Goal: Communication & Community: Answer question/provide support

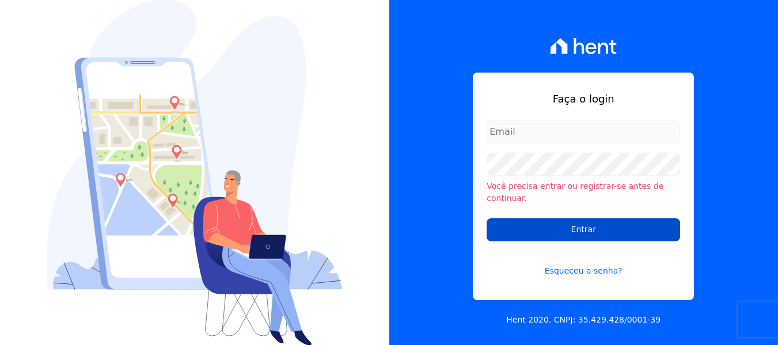
type input "[PERSON_NAME][EMAIL_ADDRESS][DOMAIN_NAME]"
click at [619, 218] on input "Entrar" at bounding box center [584, 229] width 194 height 23
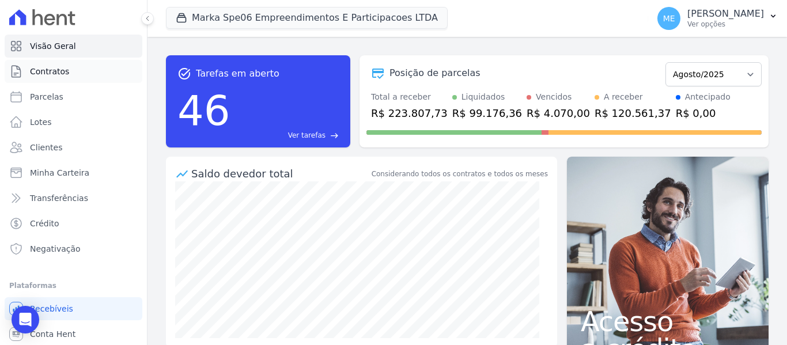
click at [42, 73] on span "Contratos" at bounding box center [49, 72] width 39 height 12
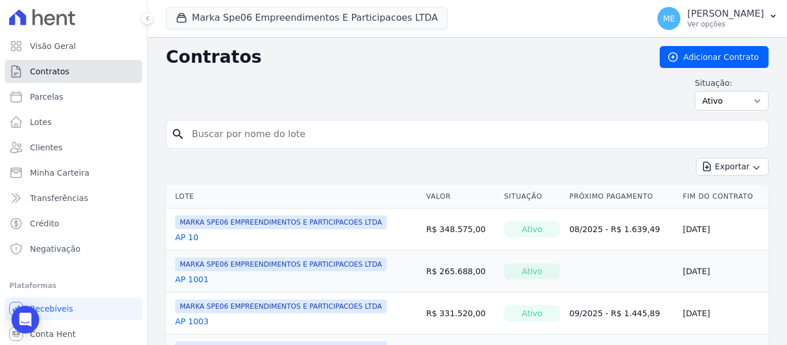
click at [89, 77] on link "Contratos" at bounding box center [74, 71] width 138 height 23
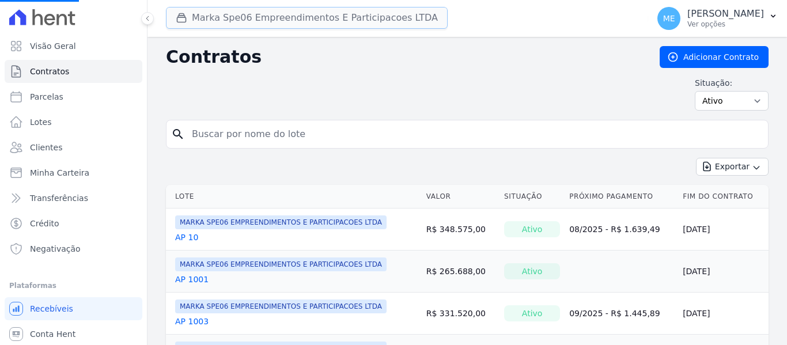
click at [218, 17] on button "Marka Spe06 Empreendimentos E Participacoes LTDA" at bounding box center [307, 18] width 282 height 22
click at [206, 25] on button "Marka Spe06 Empreendimentos E Participacoes LTDA" at bounding box center [307, 18] width 282 height 22
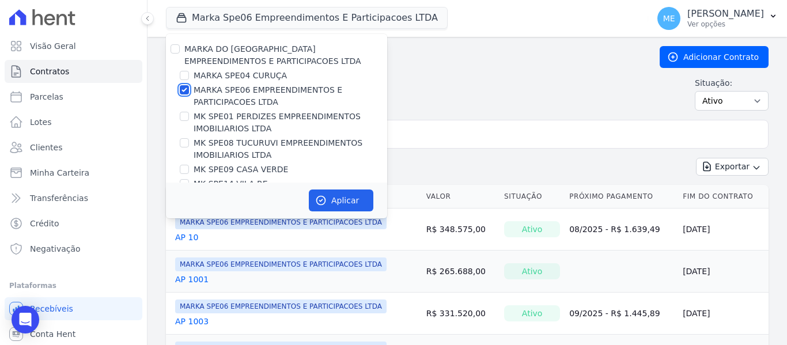
click at [186, 90] on input "MARKA SPE06 EMPREENDIMENTOS E PARTICIPACOES LTDA" at bounding box center [184, 89] width 9 height 9
checkbox input "false"
click at [182, 143] on input "MK SPE08 TUCURUVI EMPREENDIMENTOS IMOBILIARIOS LTDA" at bounding box center [184, 142] width 9 height 9
checkbox input "true"
click at [329, 198] on button "Aplicar" at bounding box center [341, 200] width 65 height 22
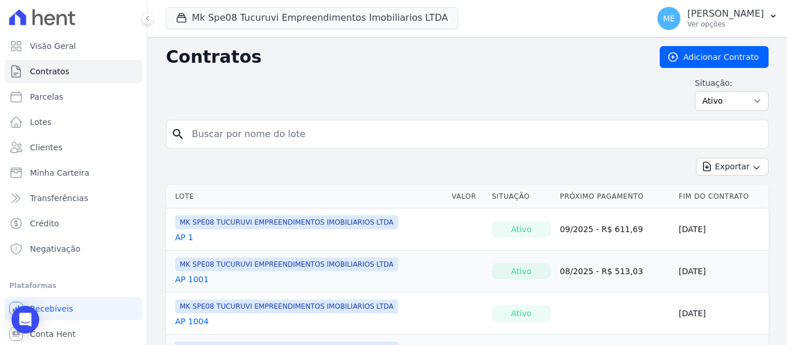
click at [281, 140] on input "search" at bounding box center [474, 134] width 578 height 23
type input "12"
click at [188, 278] on link "AP 12" at bounding box center [186, 280] width 23 height 12
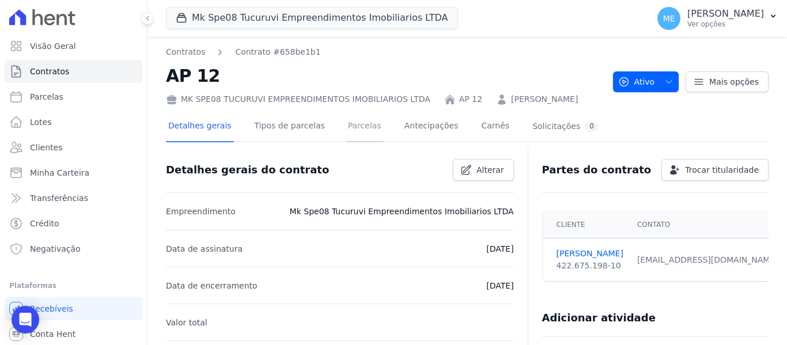
click at [355, 130] on link "Parcelas" at bounding box center [365, 127] width 38 height 31
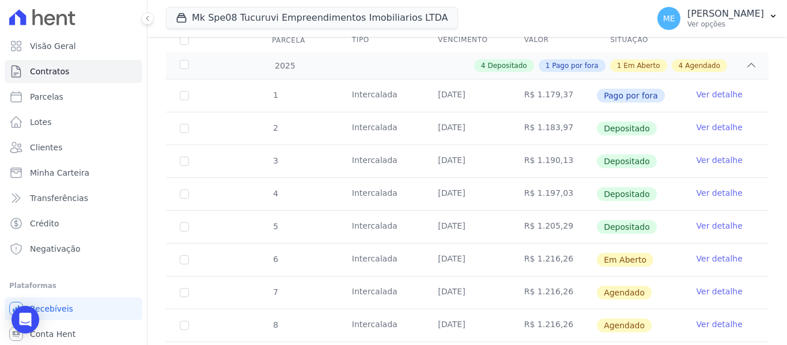
scroll to position [230, 0]
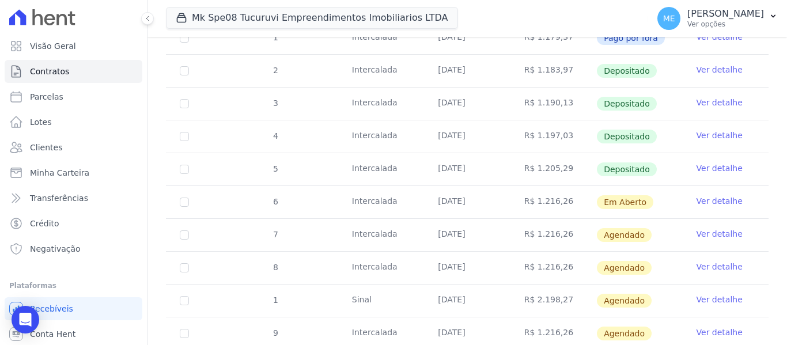
click at [715, 162] on link "Ver detalhe" at bounding box center [719, 168] width 46 height 12
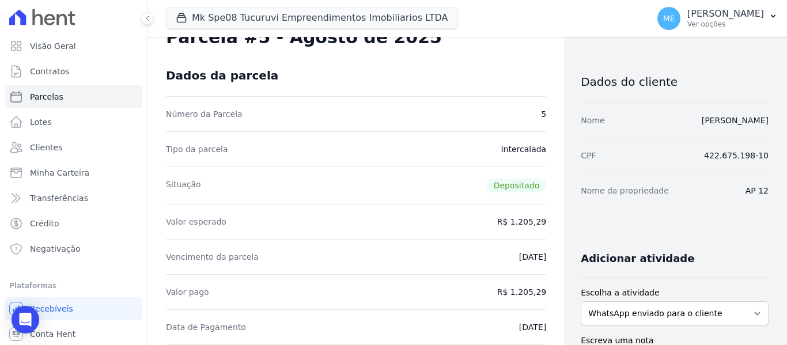
scroll to position [58, 0]
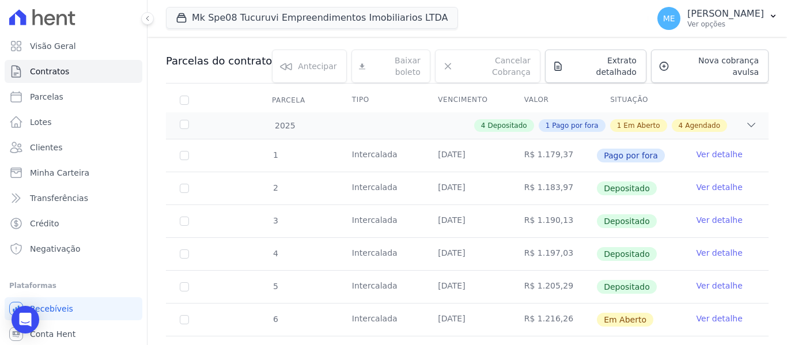
scroll to position [115, 0]
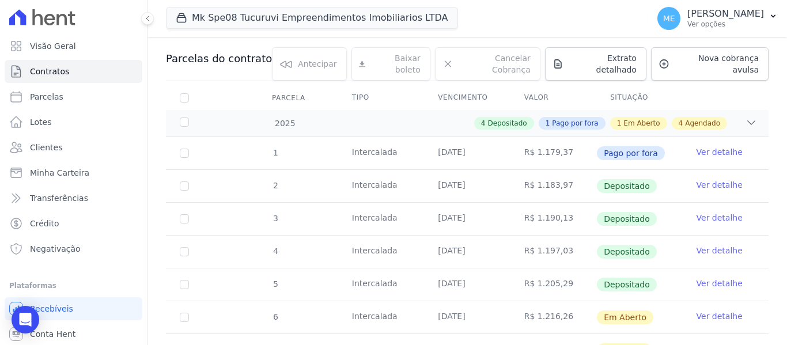
click at [707, 278] on link "Ver detalhe" at bounding box center [719, 284] width 46 height 12
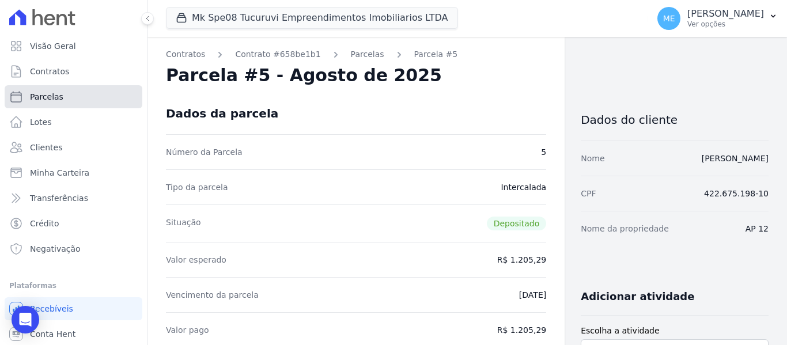
click at [76, 89] on link "Parcelas" at bounding box center [74, 96] width 138 height 23
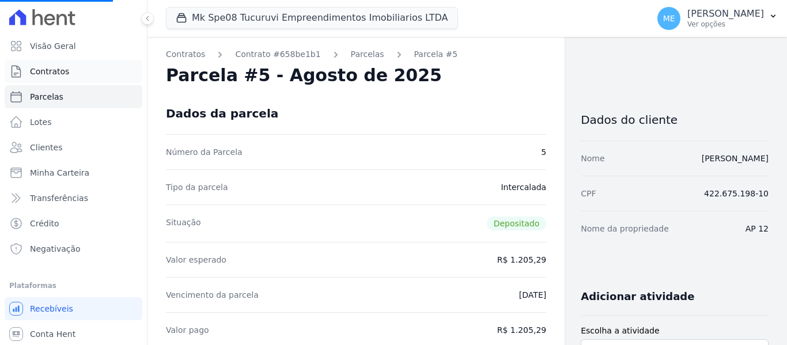
select select
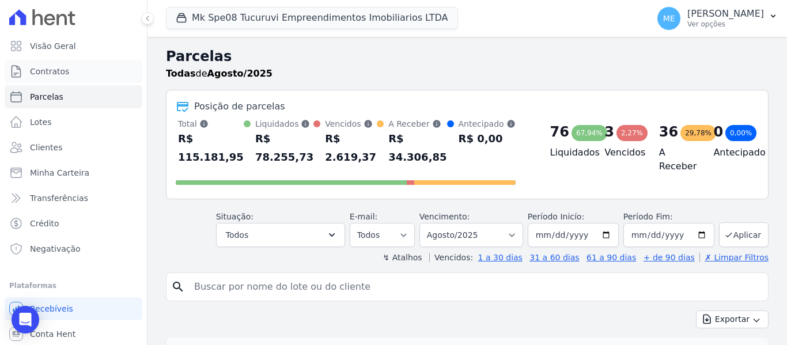
click at [48, 78] on link "Contratos" at bounding box center [74, 71] width 138 height 23
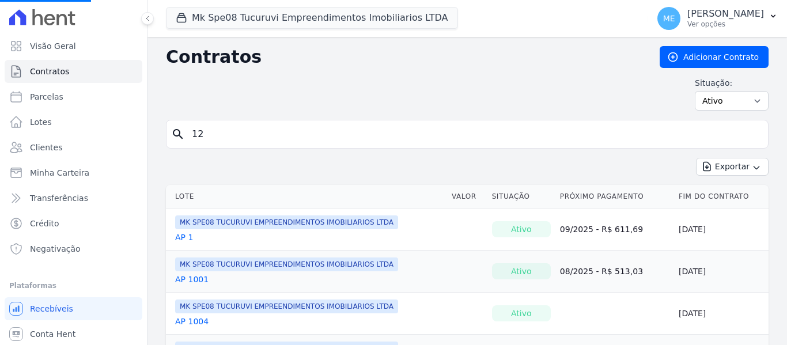
click at [277, 131] on input "12" at bounding box center [474, 134] width 578 height 23
type input "120"
click at [218, 135] on input "search" at bounding box center [474, 134] width 578 height 23
type input "12"
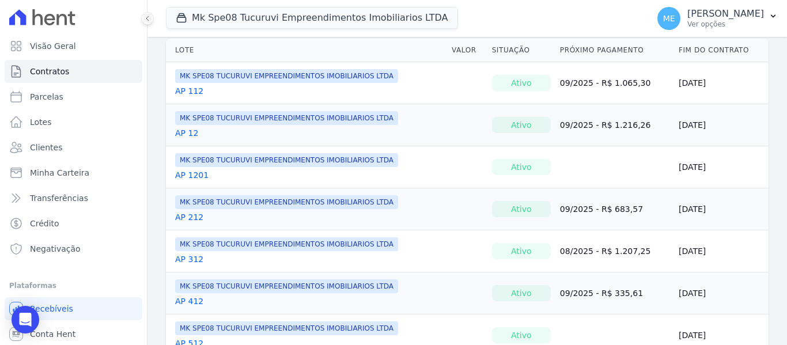
scroll to position [131, 0]
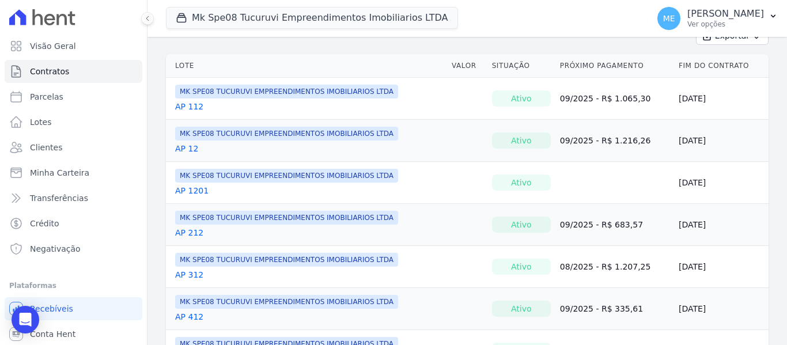
click at [191, 153] on link "AP 12" at bounding box center [186, 149] width 23 height 12
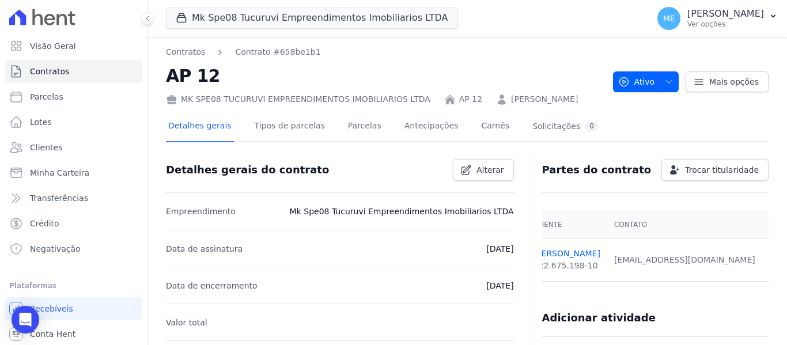
scroll to position [0, 26]
click at [46, 67] on span "Contratos" at bounding box center [49, 72] width 39 height 12
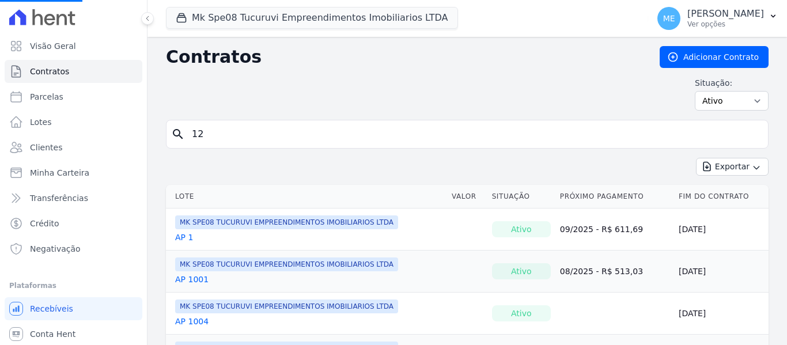
click at [245, 132] on input "12" at bounding box center [474, 134] width 578 height 23
click at [245, 131] on input "search" at bounding box center [474, 134] width 578 height 23
type input "12"
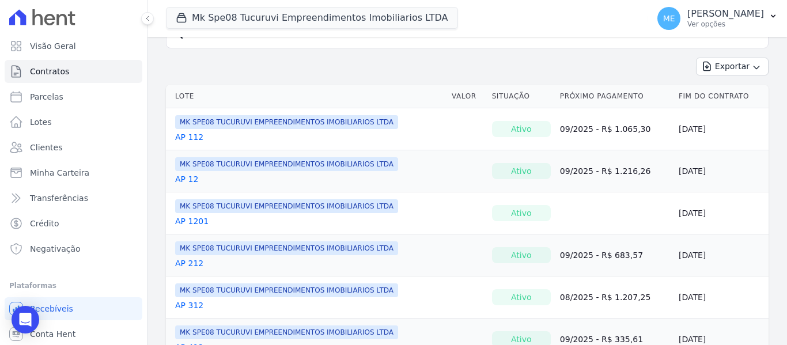
scroll to position [131, 0]
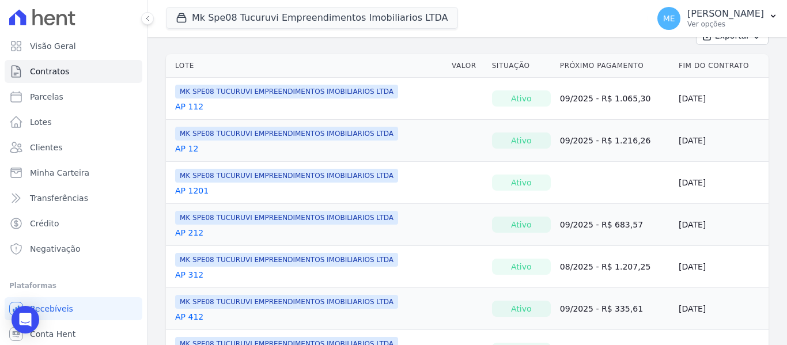
click at [192, 107] on link "AP 112" at bounding box center [189, 107] width 28 height 12
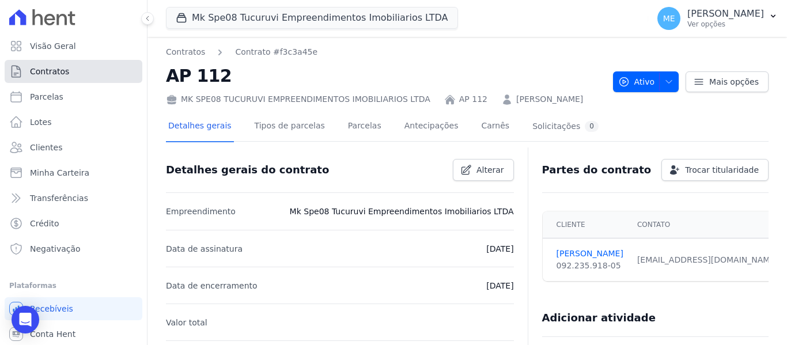
click at [66, 75] on span "Contratos" at bounding box center [49, 72] width 39 height 12
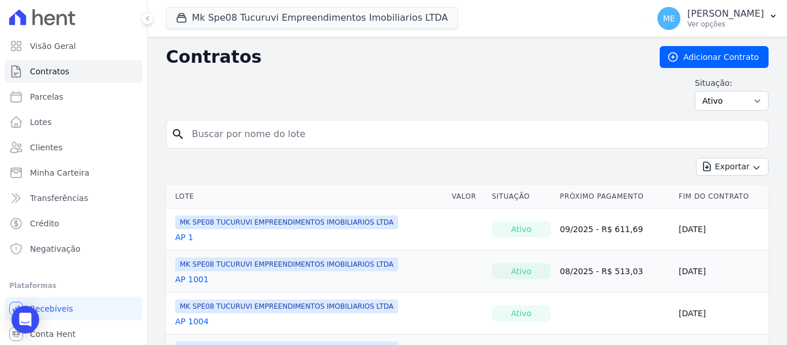
click at [229, 139] on input "search" at bounding box center [474, 134] width 578 height 23
type input "12"
drag, startPoint x: 223, startPoint y: 130, endPoint x: -13, endPoint y: 73, distance: 242.4
click at [0, 73] on html "Visão Geral Contratos [GEOGRAPHIC_DATA] Lotes Clientes Minha Carteira Transferê…" at bounding box center [393, 172] width 787 height 345
type input "012"
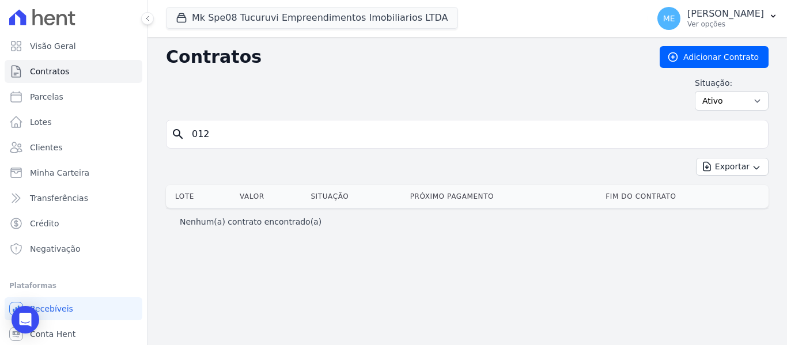
click at [225, 133] on input "012" at bounding box center [474, 134] width 578 height 23
type input "0"
type input "12"
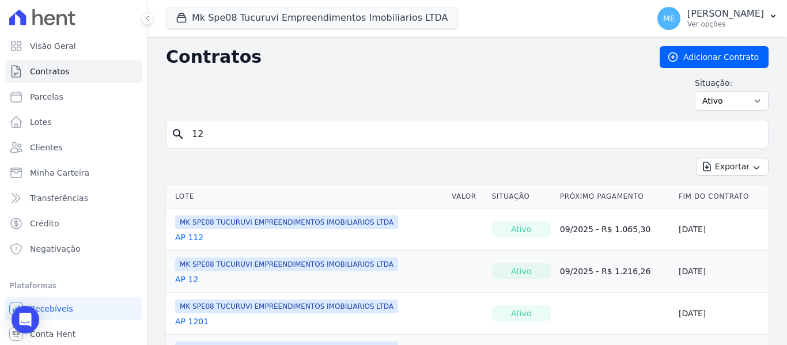
click at [180, 277] on link "AP 12" at bounding box center [186, 280] width 23 height 12
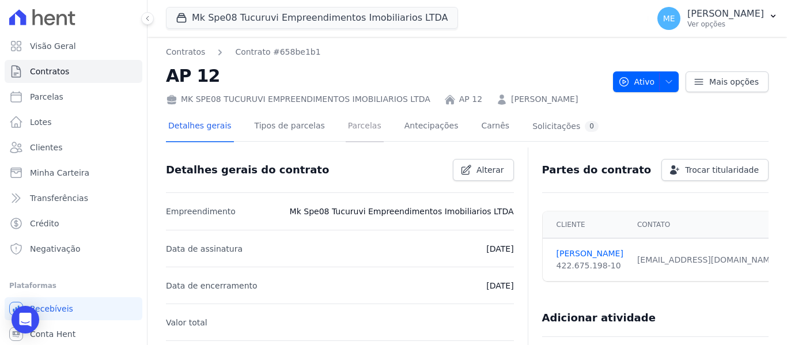
click at [354, 126] on link "Parcelas" at bounding box center [365, 127] width 38 height 31
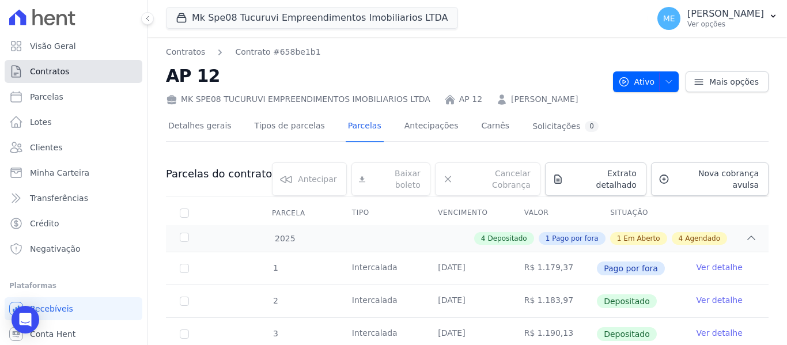
click at [58, 73] on span "Contratos" at bounding box center [49, 72] width 39 height 12
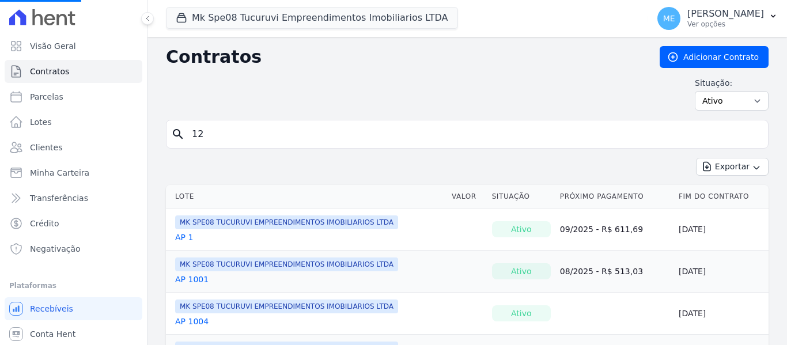
click at [229, 130] on input "12" at bounding box center [474, 134] width 578 height 23
click at [230, 128] on input "search" at bounding box center [474, 134] width 578 height 23
type input "12"
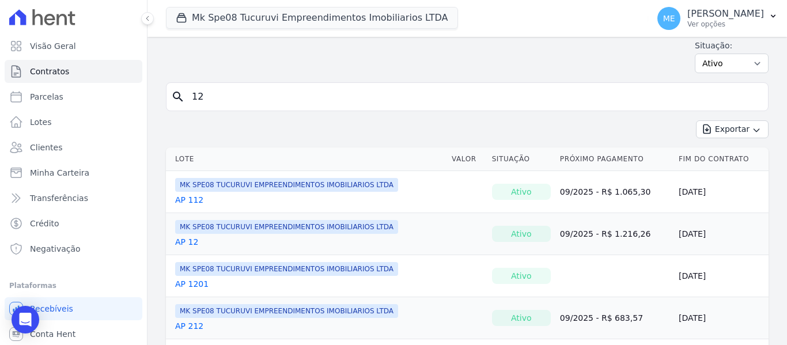
scroll to position [58, 0]
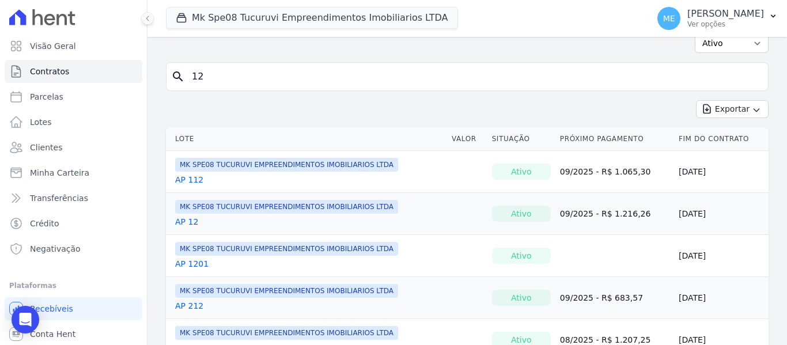
click at [197, 267] on link "AP 1201" at bounding box center [191, 264] width 33 height 12
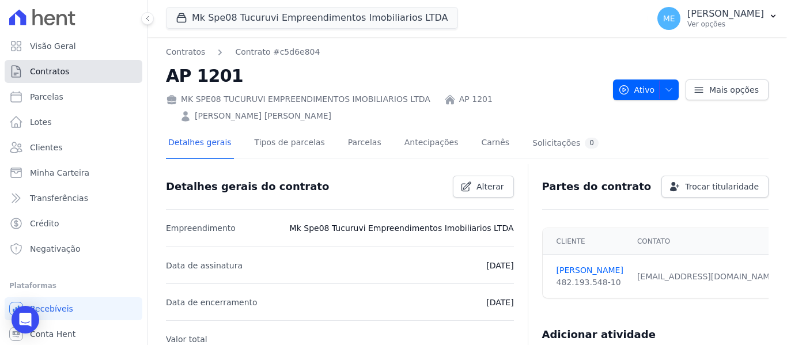
click at [69, 67] on link "Contratos" at bounding box center [74, 71] width 138 height 23
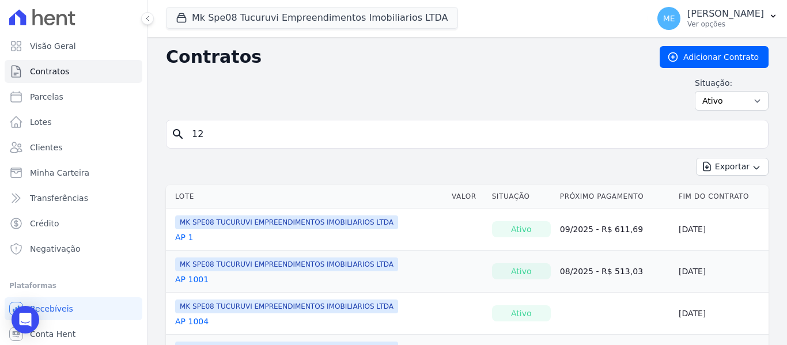
type input "12"
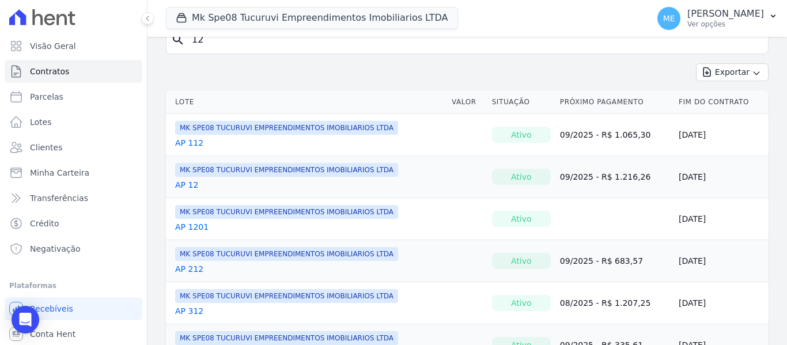
scroll to position [115, 0]
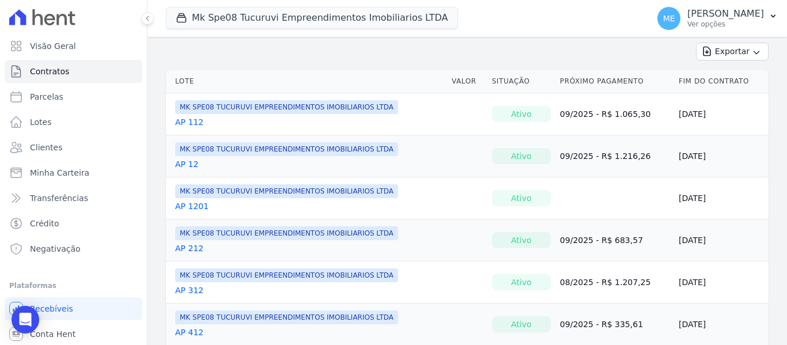
click at [192, 249] on link "AP 212" at bounding box center [189, 248] width 28 height 12
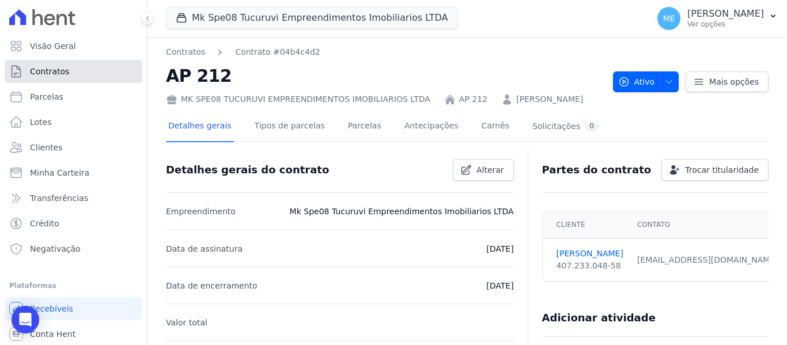
click at [56, 63] on link "Contratos" at bounding box center [74, 71] width 138 height 23
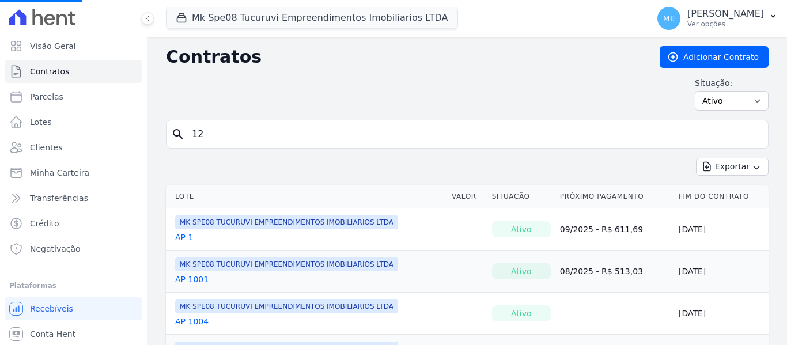
click at [217, 135] on input "12" at bounding box center [474, 134] width 578 height 23
click at [217, 135] on input "search" at bounding box center [474, 134] width 578 height 23
type input "12"
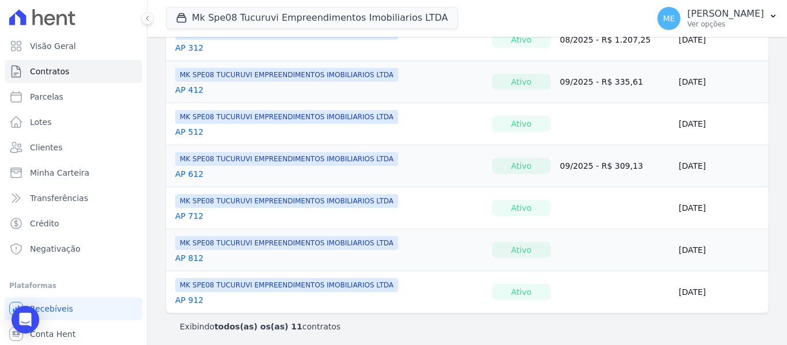
scroll to position [361, 0]
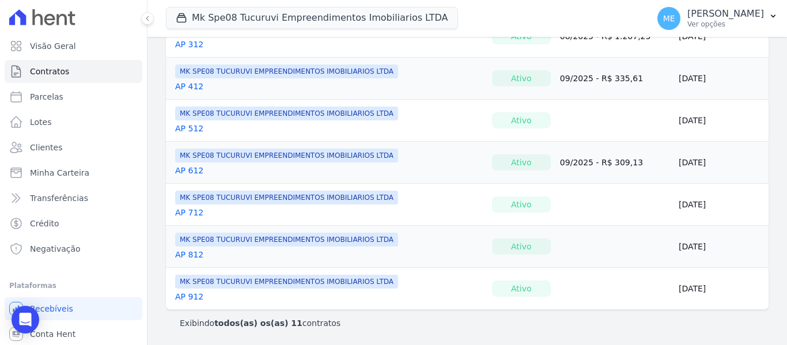
click at [194, 297] on link "AP 912" at bounding box center [189, 297] width 28 height 12
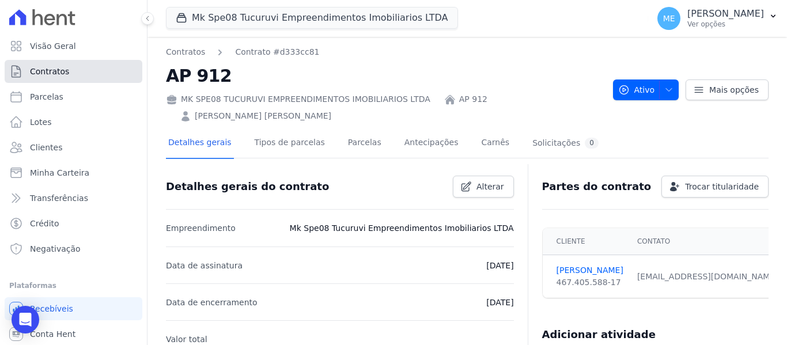
click at [94, 69] on link "Contratos" at bounding box center [74, 71] width 138 height 23
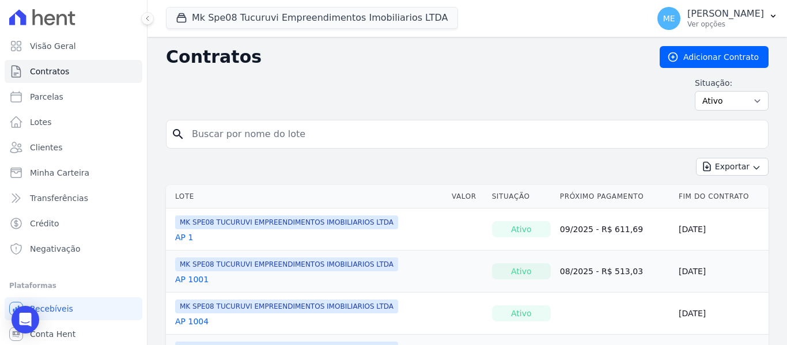
click at [245, 137] on input "search" at bounding box center [474, 134] width 578 height 23
click at [244, 134] on input "search" at bounding box center [474, 134] width 578 height 23
type input "12"
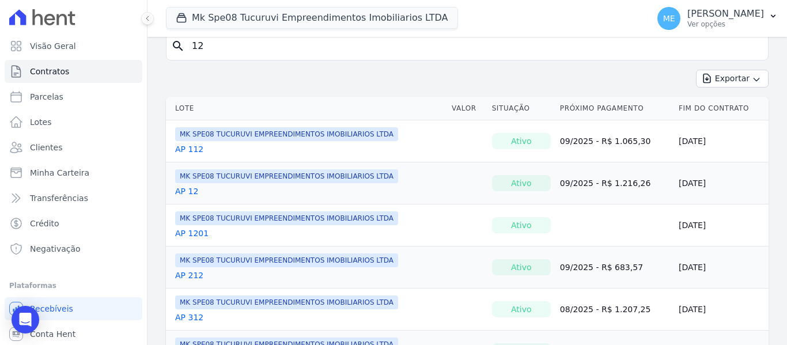
scroll to position [173, 0]
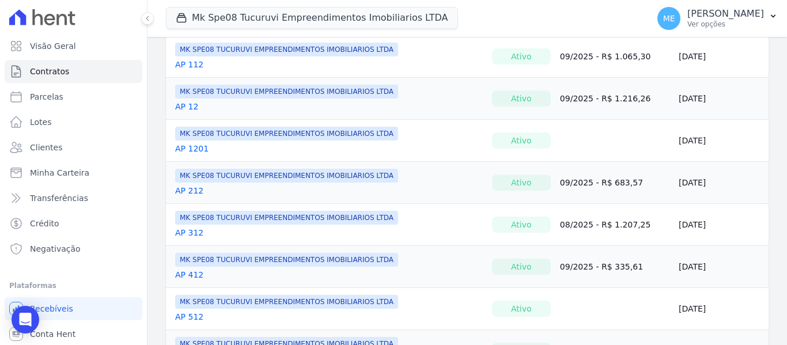
click at [187, 233] on link "AP 312" at bounding box center [189, 233] width 28 height 12
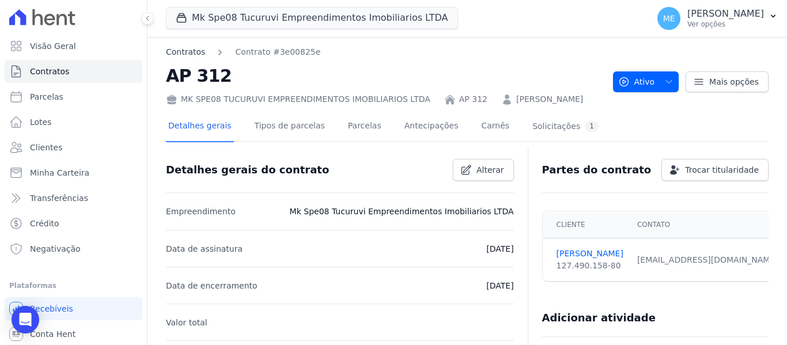
click at [187, 54] on link "Contratos" at bounding box center [185, 52] width 39 height 12
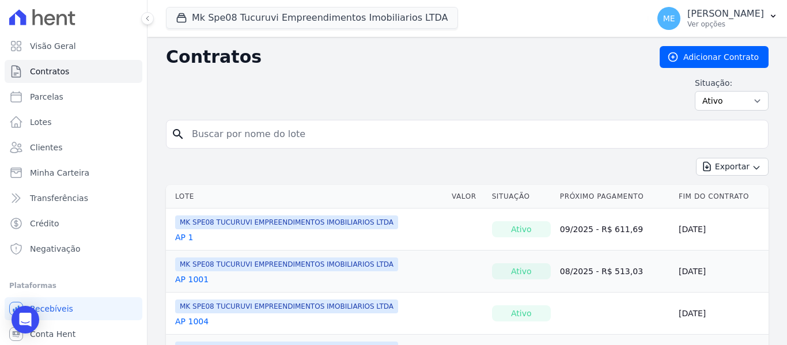
click at [231, 135] on input "search" at bounding box center [474, 134] width 578 height 23
type input "12"
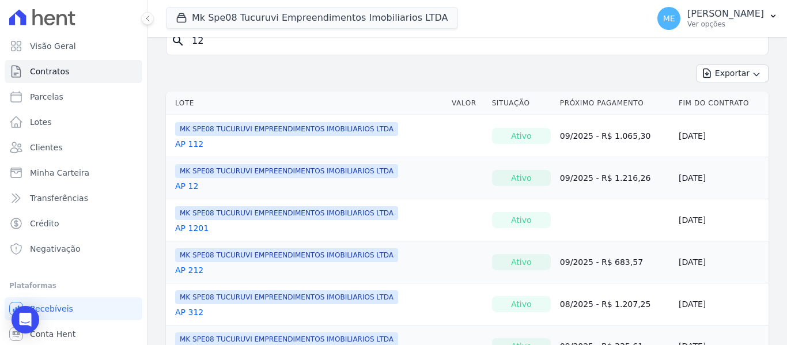
scroll to position [173, 0]
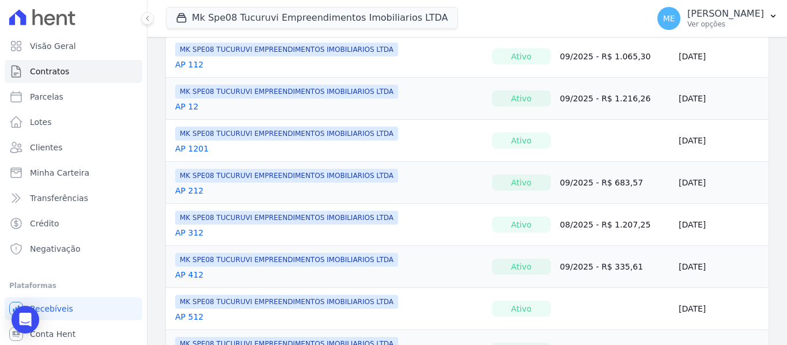
click at [194, 275] on link "AP 412" at bounding box center [189, 275] width 28 height 12
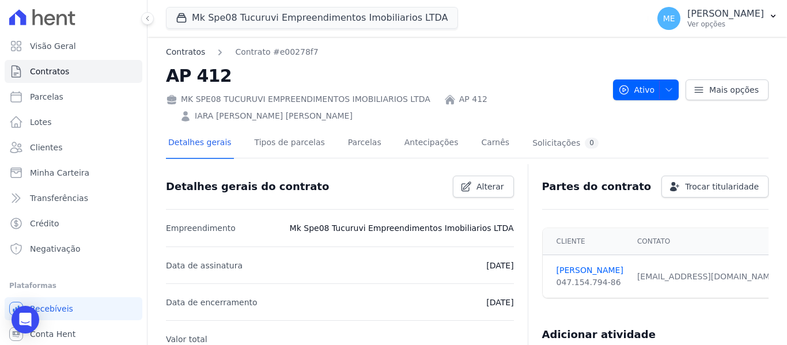
click at [184, 52] on link "Contratos" at bounding box center [185, 52] width 39 height 12
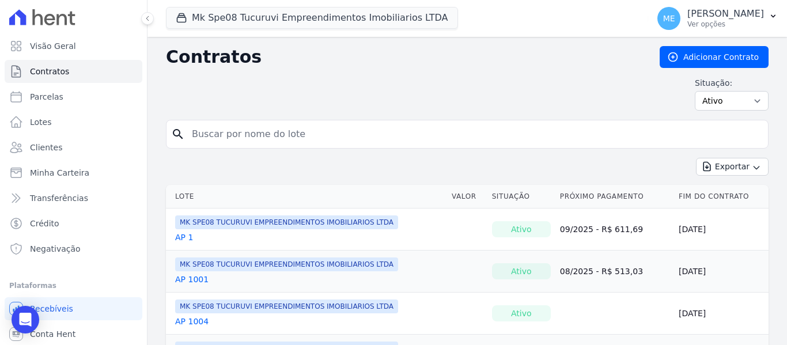
click at [217, 135] on input "search" at bounding box center [474, 134] width 578 height 23
type input "12"
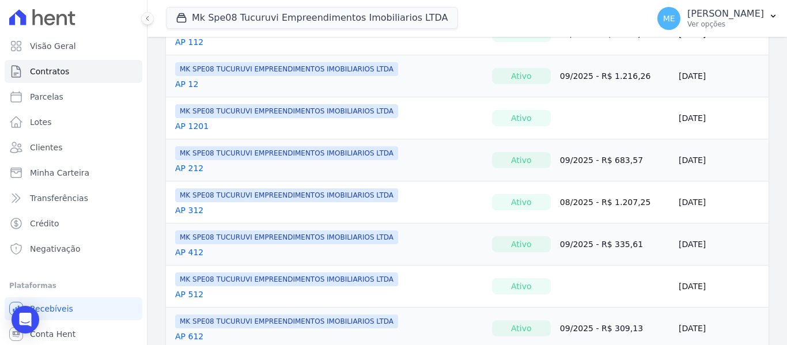
scroll to position [230, 0]
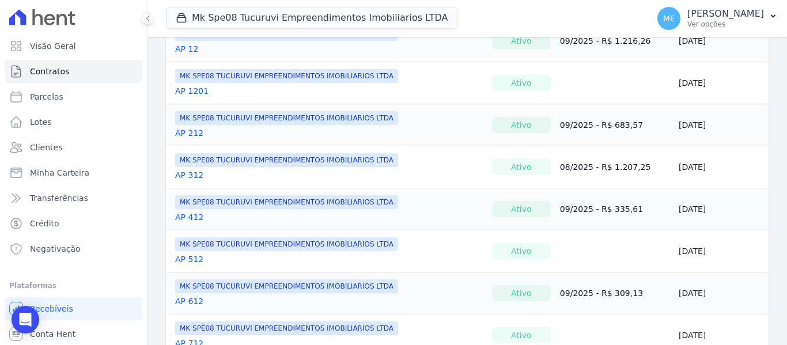
click at [189, 259] on link "AP 512" at bounding box center [189, 259] width 28 height 12
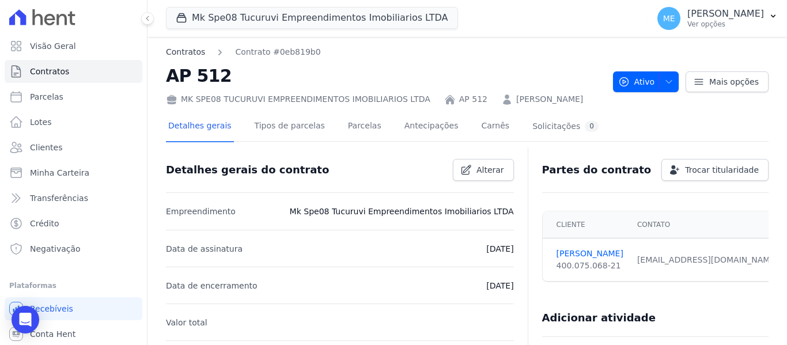
click at [186, 52] on link "Contratos" at bounding box center [185, 52] width 39 height 12
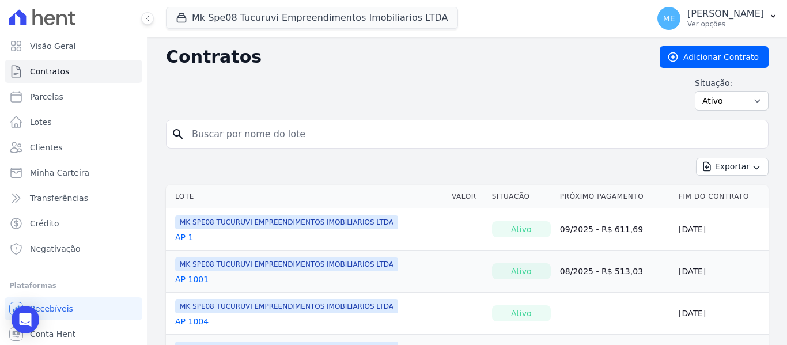
click at [214, 133] on input "search" at bounding box center [474, 134] width 578 height 23
type input "12"
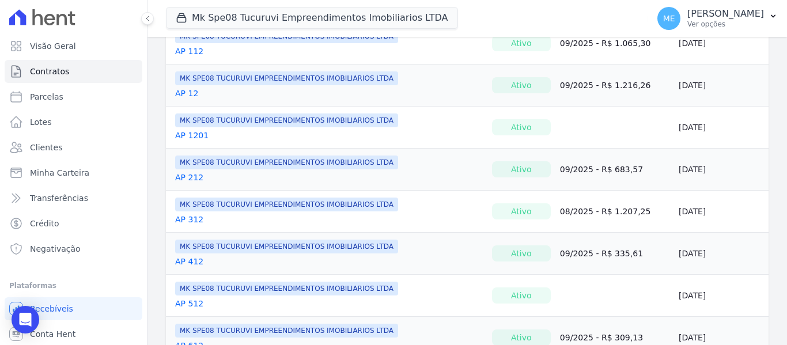
scroll to position [288, 0]
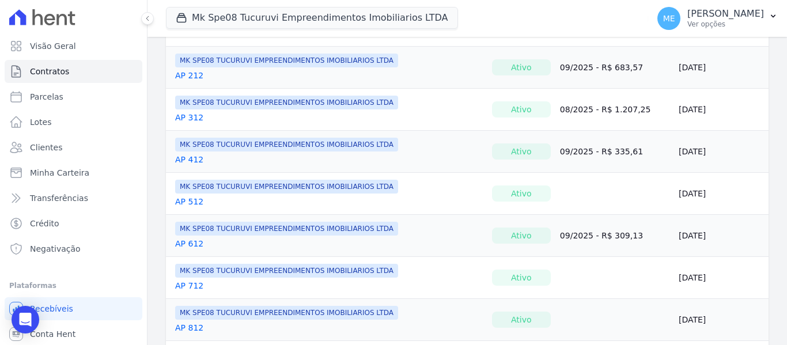
click at [188, 244] on link "AP 612" at bounding box center [189, 244] width 28 height 12
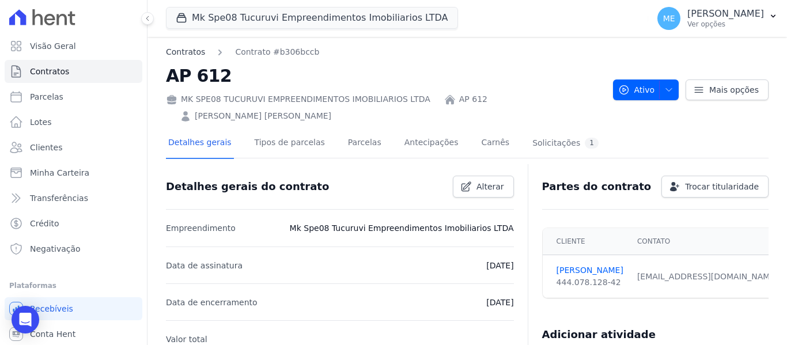
click at [197, 48] on link "Contratos" at bounding box center [185, 52] width 39 height 12
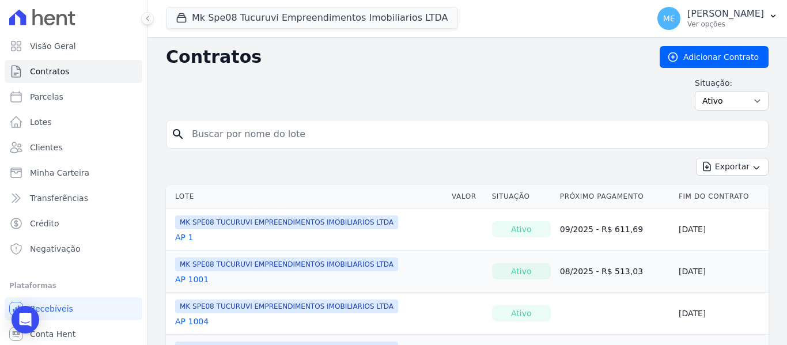
click at [336, 138] on input "search" at bounding box center [474, 134] width 578 height 23
type input "12"
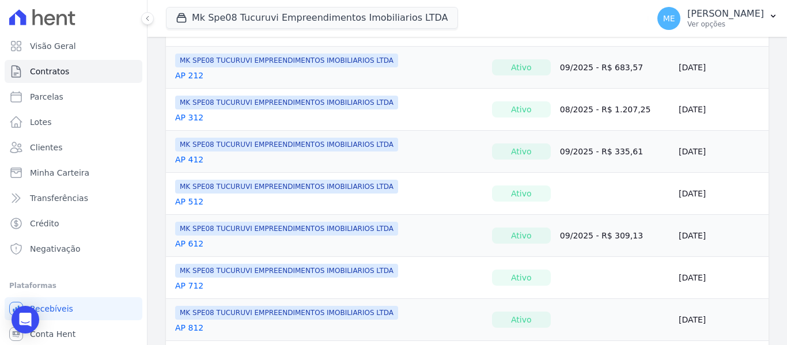
scroll to position [346, 0]
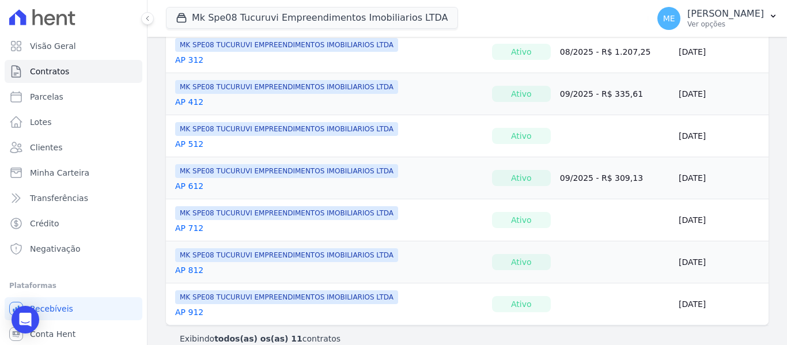
click at [193, 229] on link "AP 712" at bounding box center [189, 228] width 28 height 12
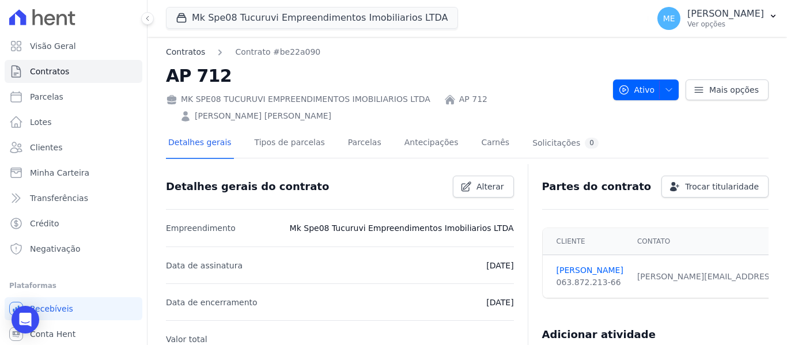
click at [176, 51] on link "Contratos" at bounding box center [185, 52] width 39 height 12
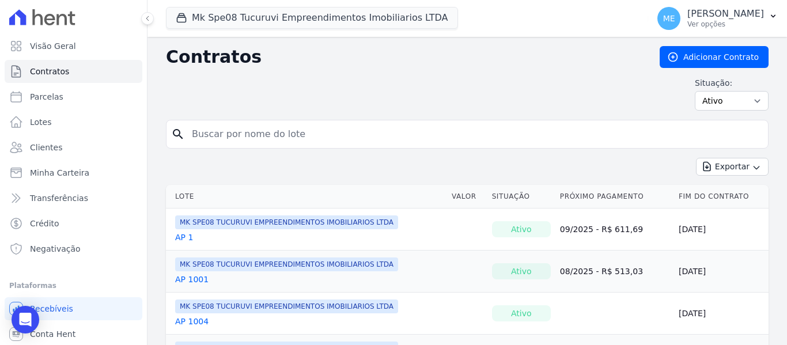
click at [211, 124] on input "search" at bounding box center [474, 134] width 578 height 23
type input "12"
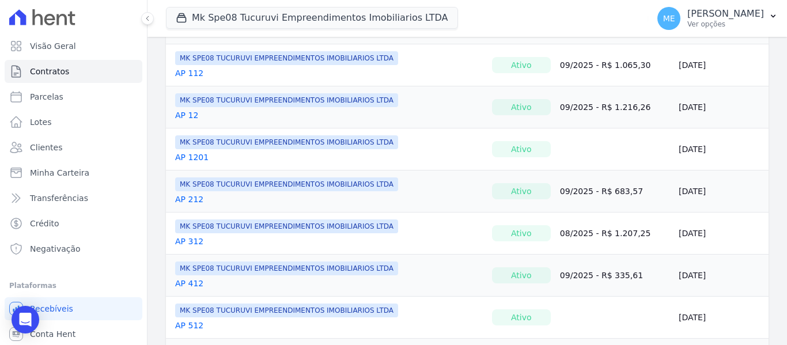
scroll to position [361, 0]
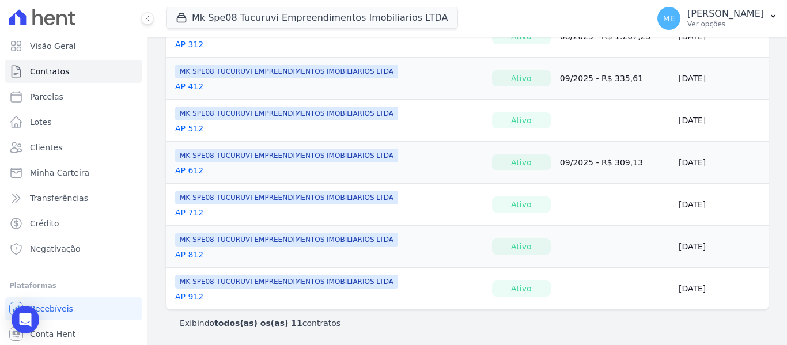
click at [193, 256] on link "AP 812" at bounding box center [189, 255] width 28 height 12
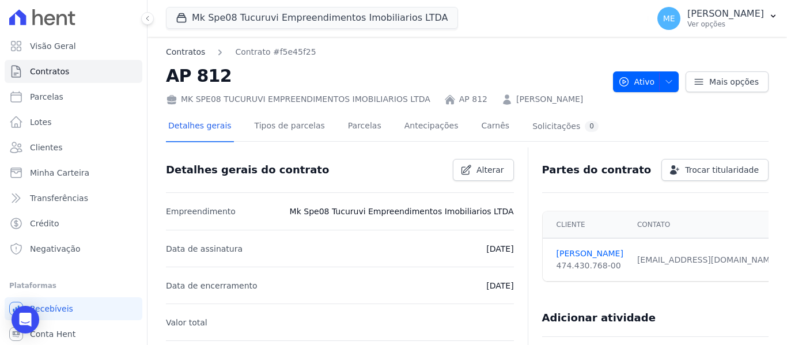
click at [184, 52] on link "Contratos" at bounding box center [185, 52] width 39 height 12
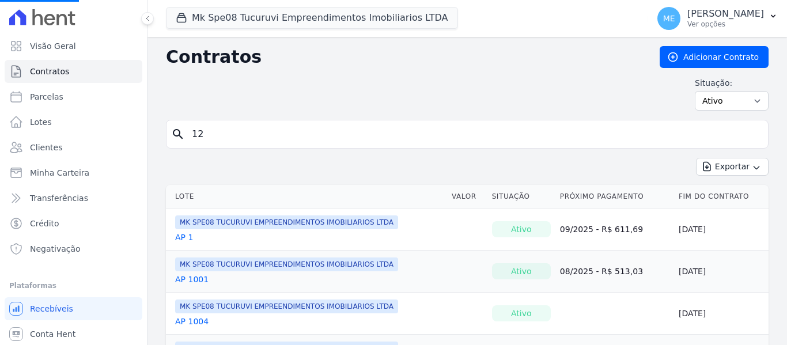
click at [256, 129] on input "12" at bounding box center [474, 134] width 578 height 23
click at [256, 131] on input "search" at bounding box center [474, 134] width 578 height 23
type input "12"
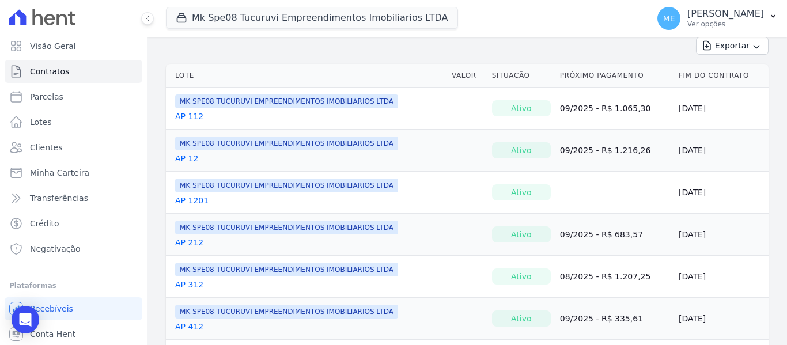
scroll to position [361, 0]
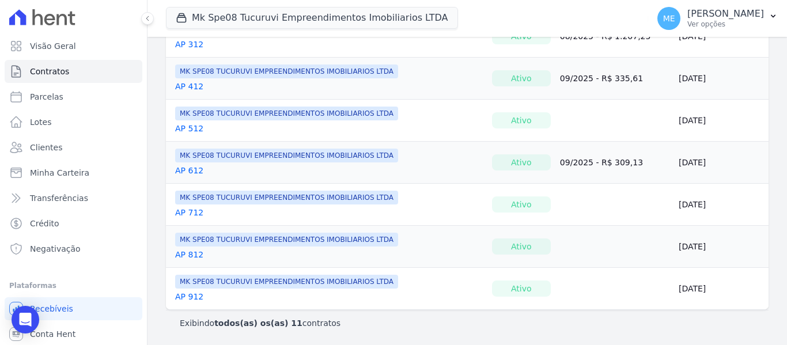
click at [195, 298] on link "AP 912" at bounding box center [189, 297] width 28 height 12
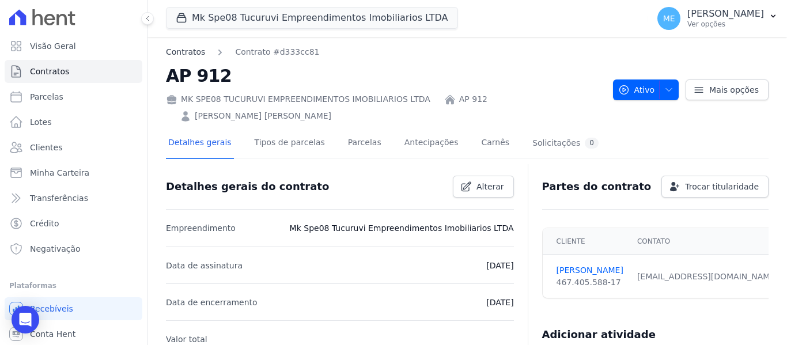
click at [186, 52] on link "Contratos" at bounding box center [185, 52] width 39 height 12
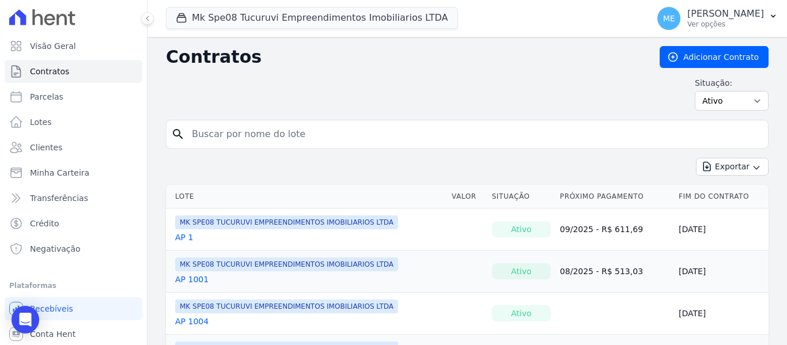
click at [234, 127] on input "search" at bounding box center [474, 134] width 578 height 23
type input "12"
click at [188, 279] on link "AP 12" at bounding box center [186, 280] width 23 height 12
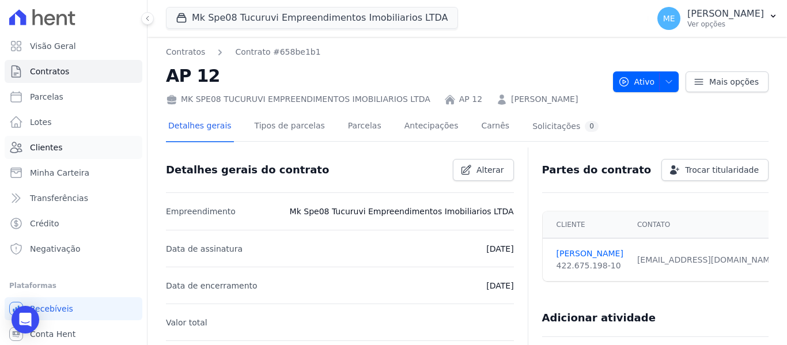
click at [47, 145] on span "Clientes" at bounding box center [46, 148] width 32 height 12
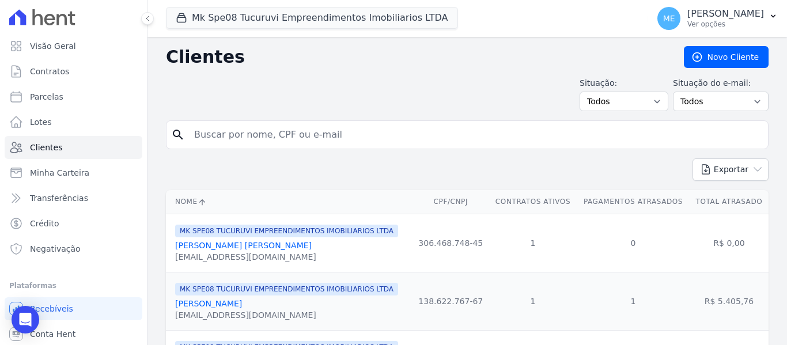
click at [314, 137] on input "search" at bounding box center [475, 134] width 576 height 23
type input "EDERSON PAULO"
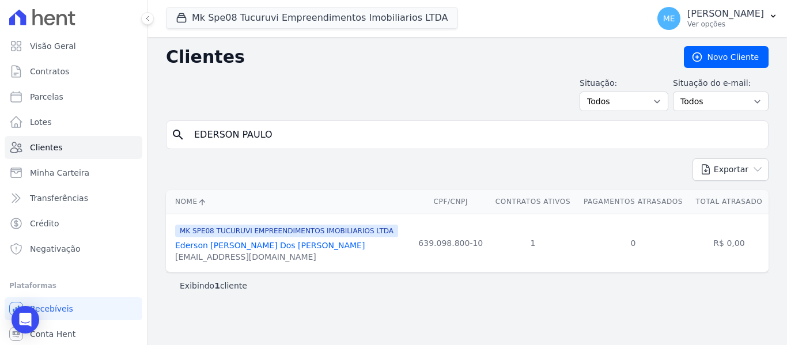
click at [250, 245] on link "Ederson [PERSON_NAME] Dos [PERSON_NAME]" at bounding box center [269, 245] width 189 height 9
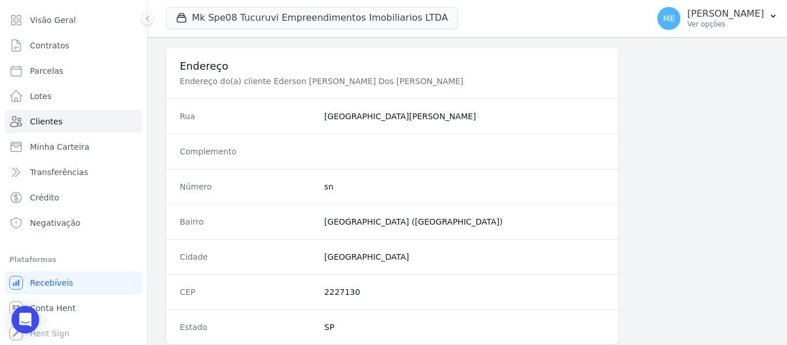
scroll to position [733, 0]
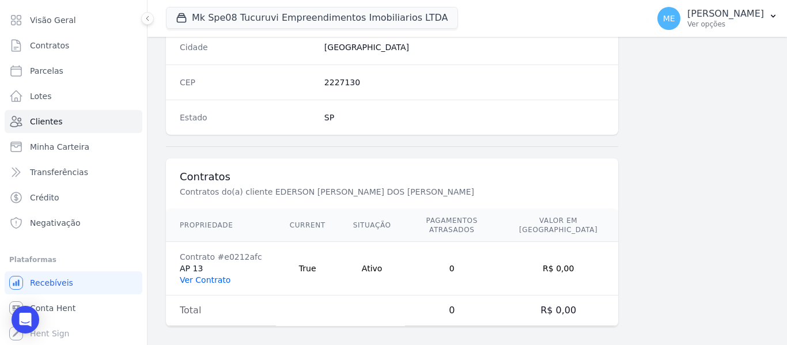
click at [205, 275] on link "Ver Contrato" at bounding box center [205, 279] width 51 height 9
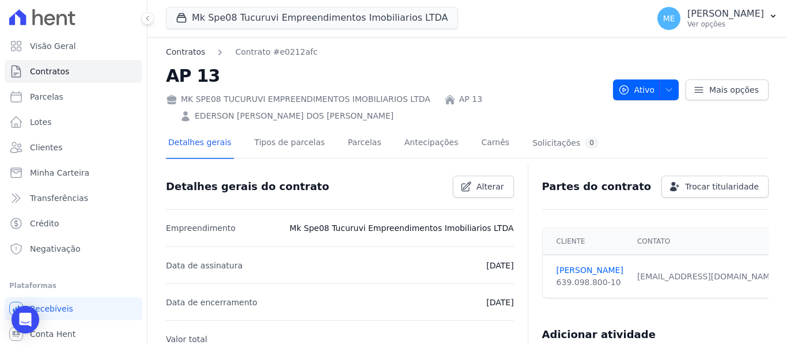
click at [176, 50] on link "Contratos" at bounding box center [185, 52] width 39 height 12
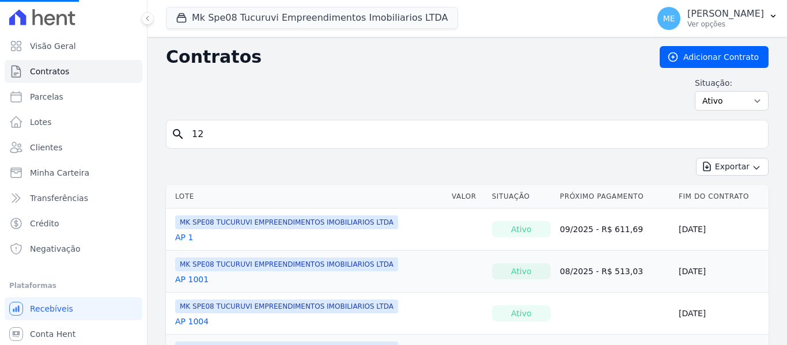
click at [237, 131] on input "12" at bounding box center [474, 134] width 578 height 23
click at [237, 132] on input "search" at bounding box center [474, 134] width 578 height 23
type input "13"
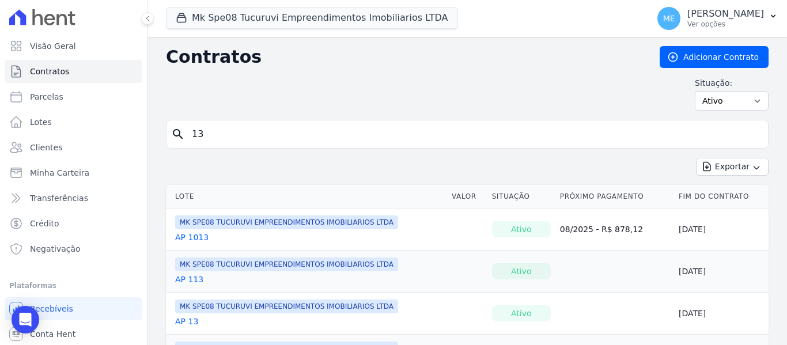
click at [188, 317] on link "AP 13" at bounding box center [186, 322] width 23 height 12
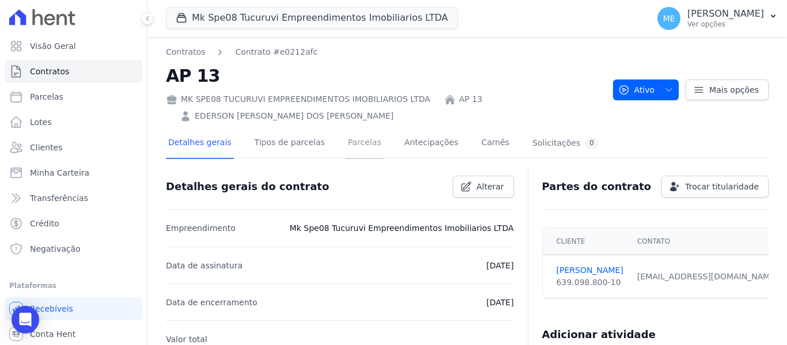
click at [352, 141] on link "Parcelas" at bounding box center [365, 143] width 38 height 31
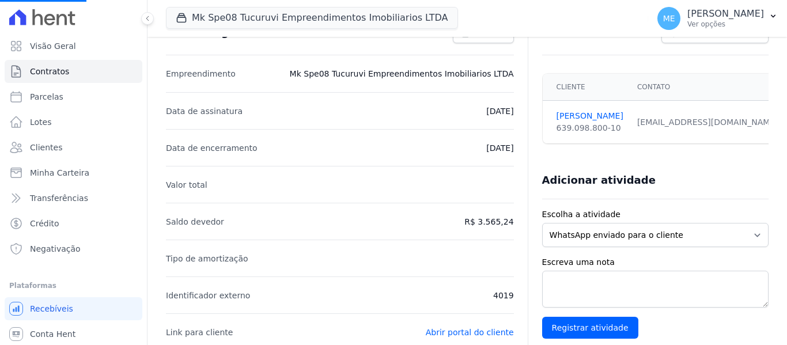
scroll to position [173, 0]
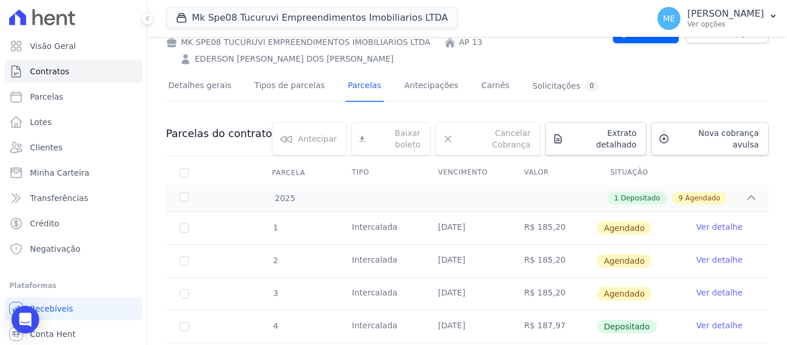
scroll to position [230, 0]
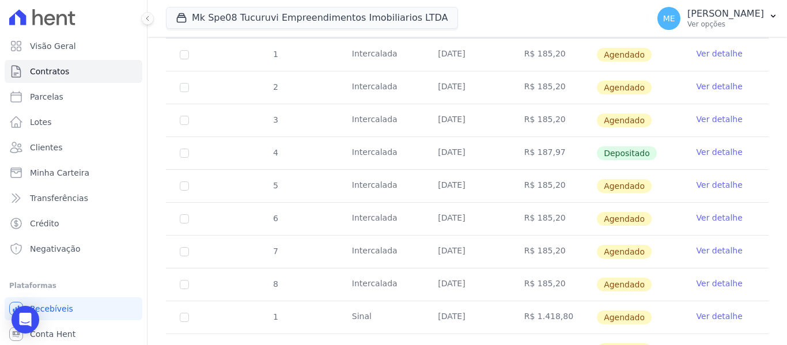
click at [699, 179] on link "Ver detalhe" at bounding box center [719, 185] width 46 height 12
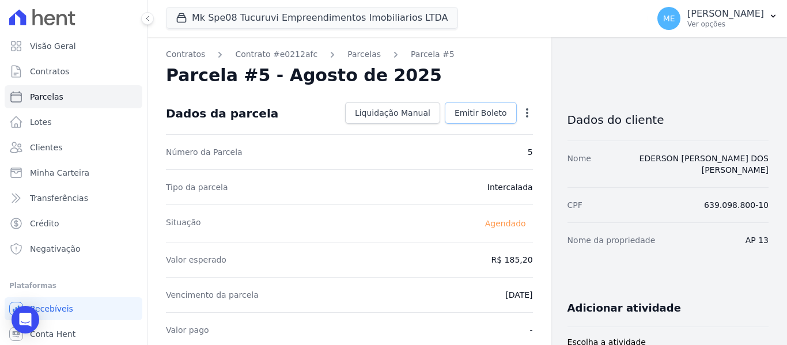
click at [488, 113] on span "Emitir Boleto" at bounding box center [480, 113] width 52 height 12
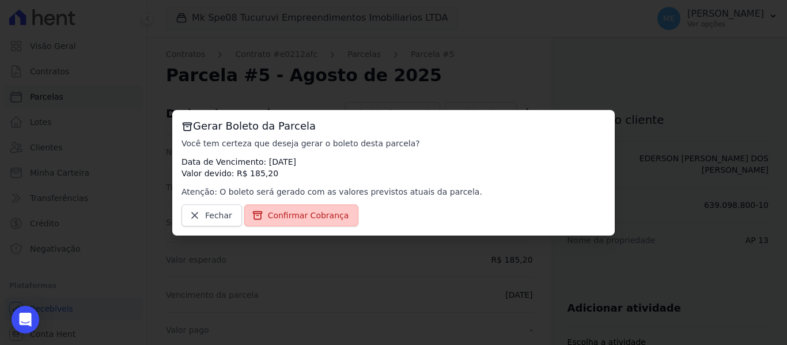
click at [320, 214] on span "Confirmar Cobrança" at bounding box center [308, 216] width 81 height 12
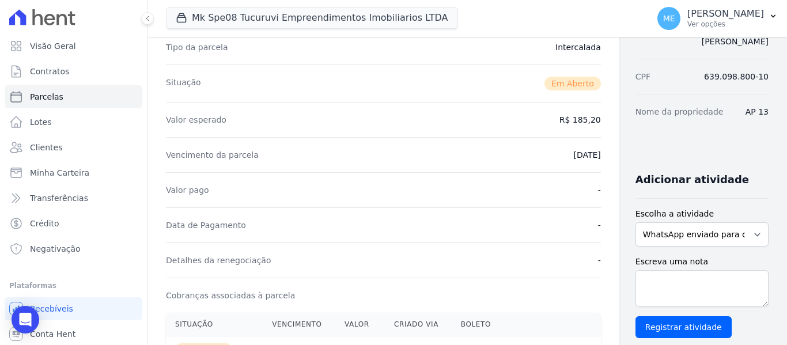
scroll to position [403, 0]
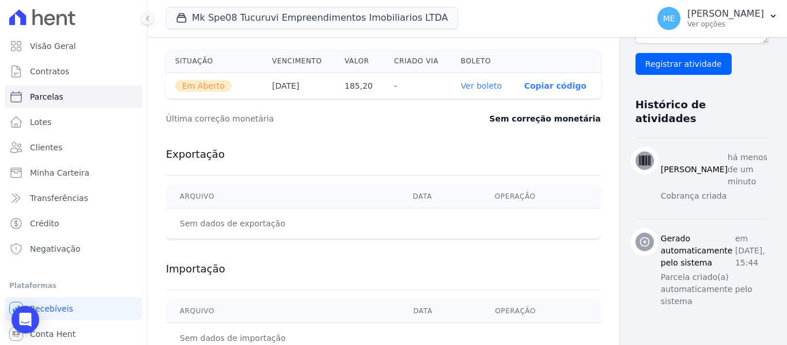
click at [461, 84] on link "Ver boleto" at bounding box center [481, 85] width 41 height 9
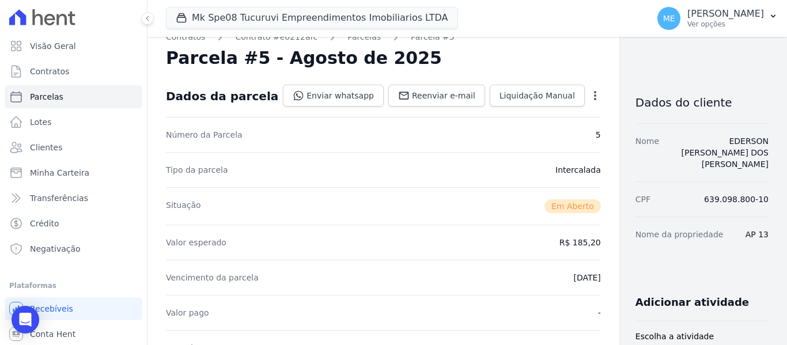
scroll to position [0, 0]
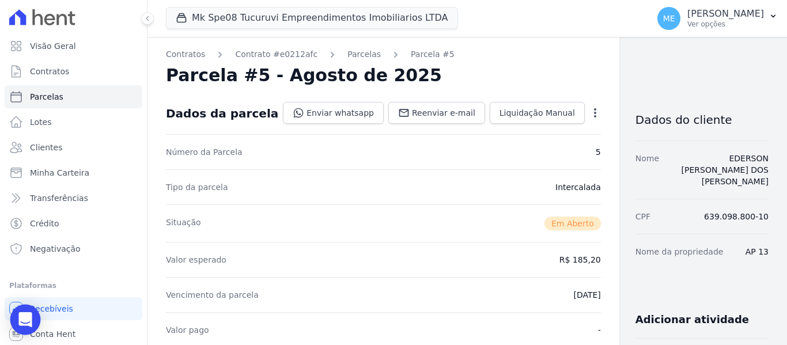
click at [20, 323] on icon "Open Intercom Messenger" at bounding box center [24, 319] width 13 height 15
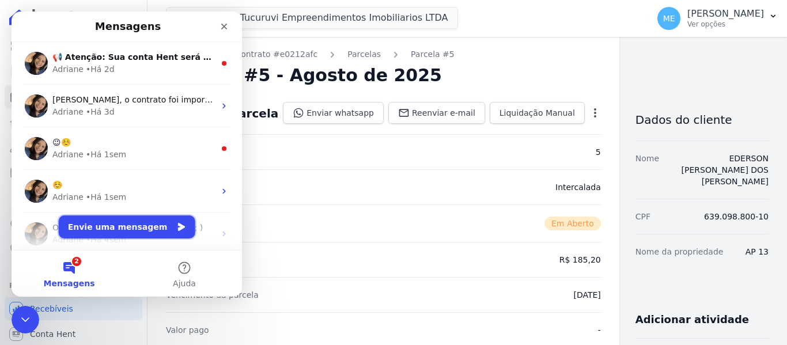
click at [109, 227] on button "Envie uma mensagem" at bounding box center [127, 226] width 137 height 23
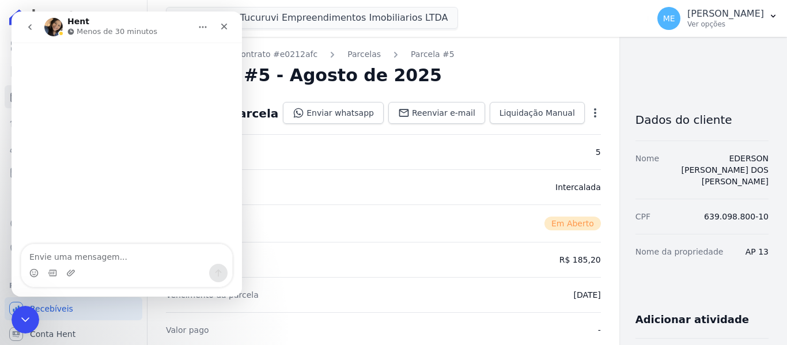
click at [113, 256] on textarea "Envie uma mensagem..." at bounding box center [126, 254] width 211 height 20
type textarea "Boa tarde."
type textarea "Preci"
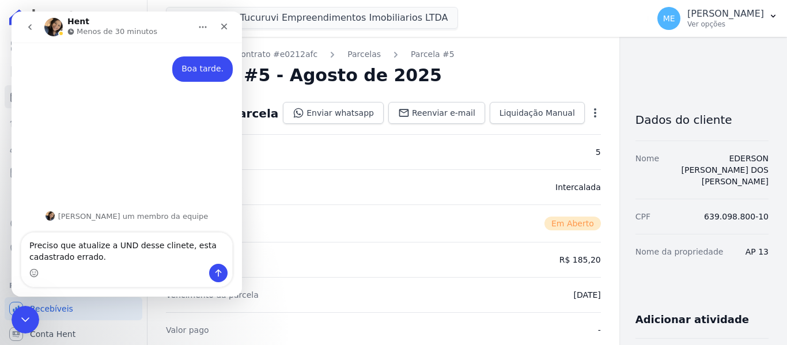
click at [126, 242] on textarea "Preciso que atualize a UND desse clinete, esta cadastrado errado." at bounding box center [126, 248] width 211 height 31
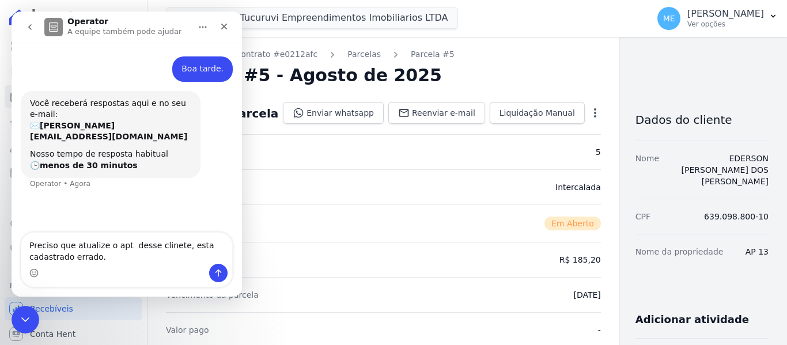
click at [157, 245] on textarea "Preciso que atualize o apt desse clinete, esta cadastrado errado." at bounding box center [126, 248] width 211 height 31
type textarea "Preciso que atualize o apt desse clienete, esta cadastrado errado."
click at [108, 260] on textarea "Preciso que atualize o apt desse clienete, esta cadastrado errado." at bounding box center [126, 248] width 211 height 31
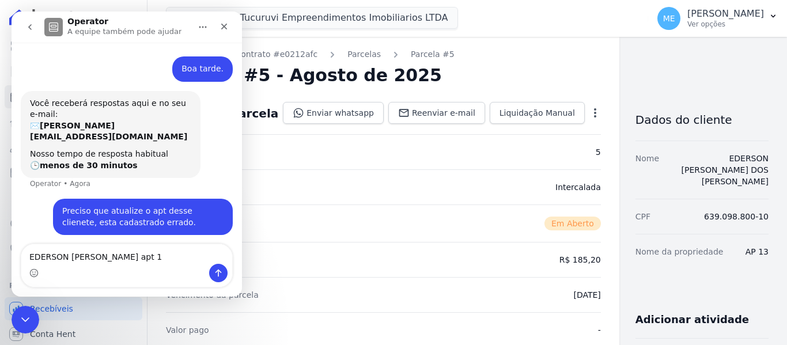
type textarea "EDERSON [PERSON_NAME] apt 12"
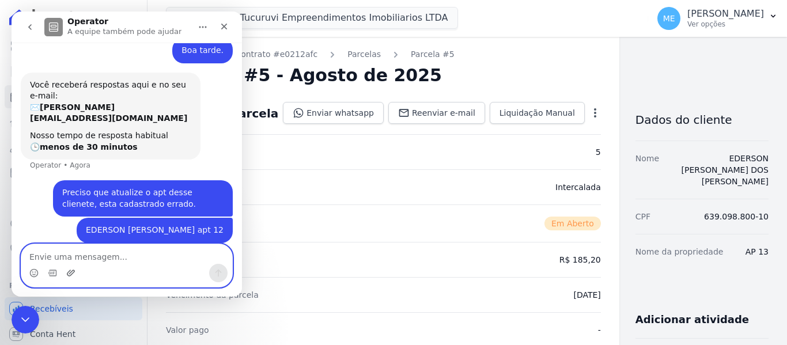
click at [71, 270] on icon "Upload do anexo" at bounding box center [70, 272] width 9 height 9
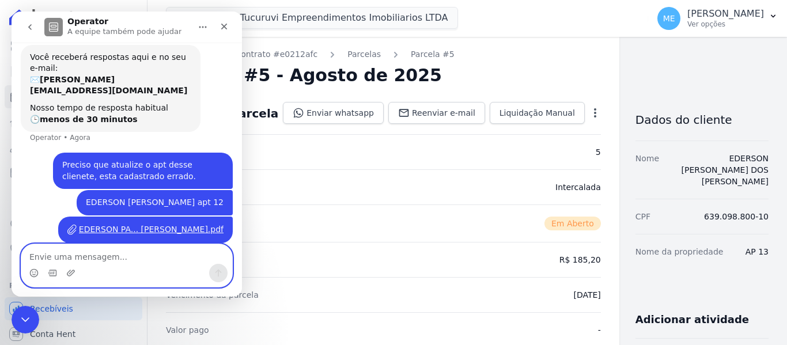
click at [163, 252] on textarea "Envie uma mensagem..." at bounding box center [126, 254] width 211 height 20
type textarea "obra Tucuruvi"
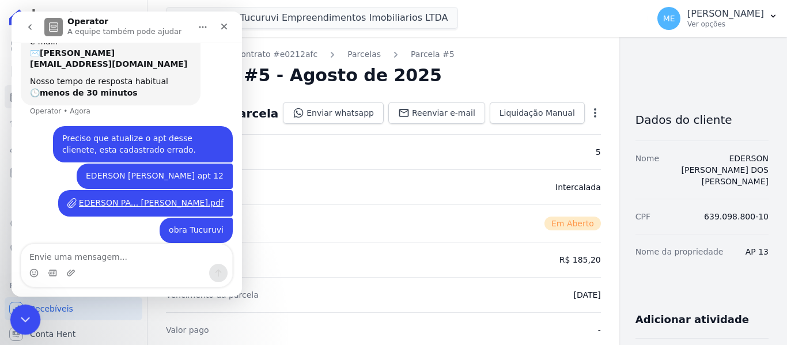
click at [29, 310] on div "Encerramento do Messenger da Intercom" at bounding box center [24, 318] width 28 height 28
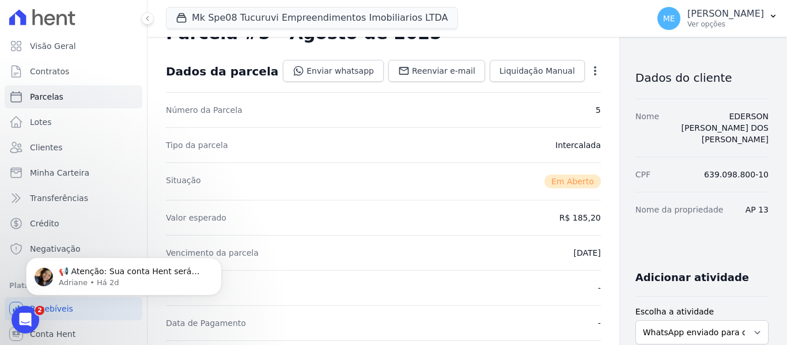
scroll to position [0, 0]
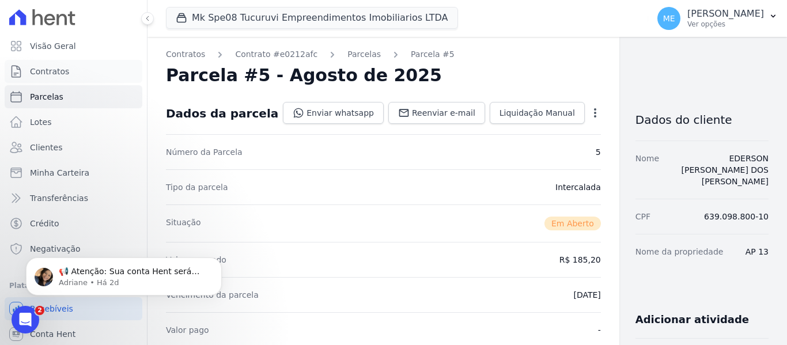
drag, startPoint x: 63, startPoint y: 71, endPoint x: 235, endPoint y: 86, distance: 172.3
click at [64, 69] on span "Contratos" at bounding box center [49, 72] width 39 height 12
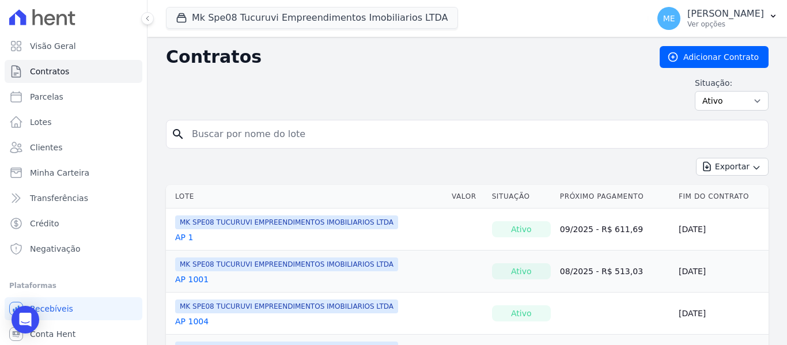
click at [213, 131] on input "search" at bounding box center [474, 134] width 578 height 23
click at [206, 134] on input "search" at bounding box center [474, 134] width 578 height 23
type input "12"
click at [185, 281] on link "AP 12" at bounding box center [186, 280] width 23 height 12
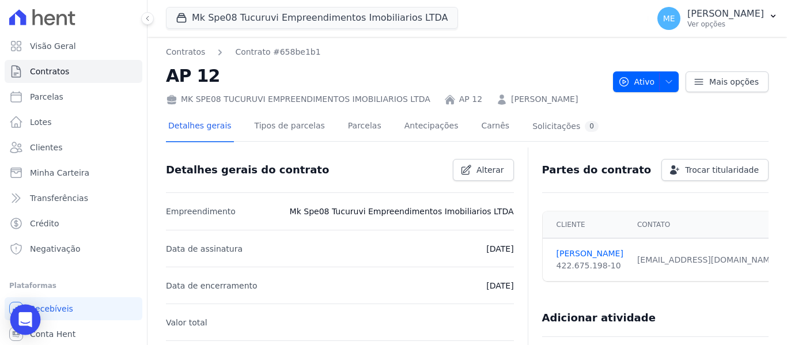
click at [29, 323] on icon "Open Intercom Messenger" at bounding box center [25, 319] width 15 height 15
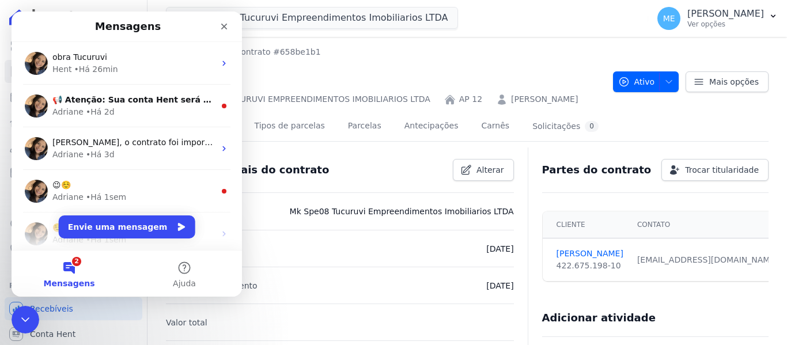
click at [73, 264] on button "2 Mensagens" at bounding box center [69, 274] width 115 height 46
click at [137, 225] on button "Envie uma mensagem" at bounding box center [127, 226] width 137 height 23
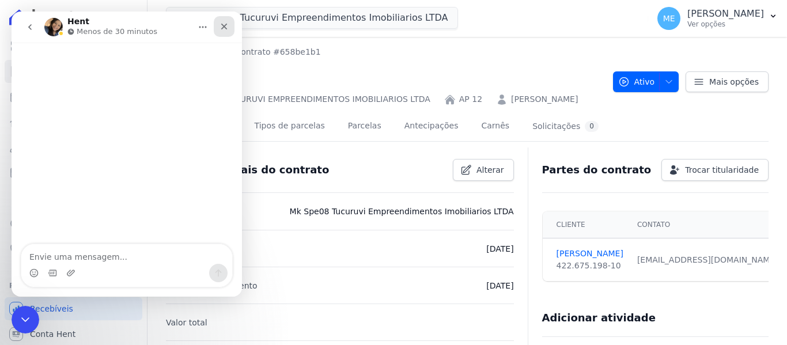
click at [226, 27] on icon "Fechar" at bounding box center [223, 26] width 9 height 9
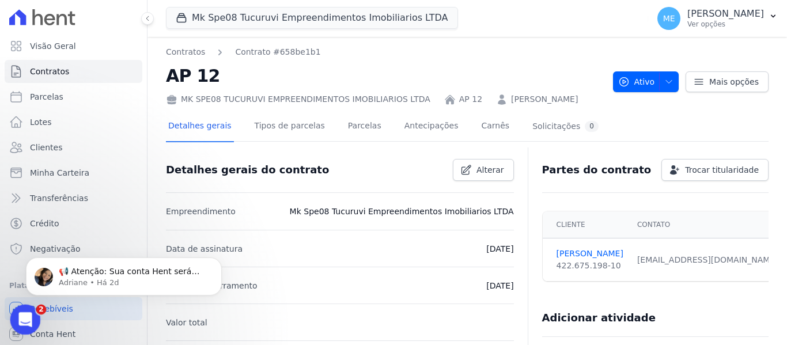
click at [28, 313] on icon "Abertura do Messenger da Intercom" at bounding box center [23, 318] width 19 height 19
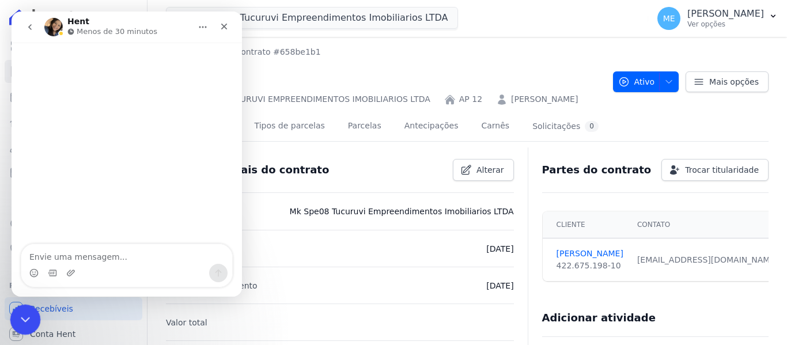
click at [31, 312] on div "Encerramento do Messenger da Intercom" at bounding box center [24, 318] width 28 height 28
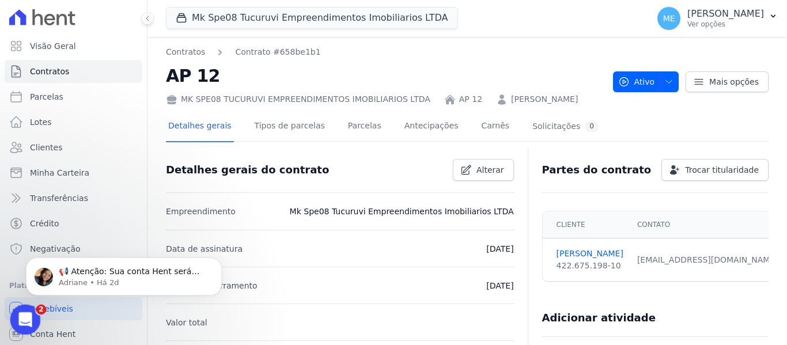
click at [26, 314] on icon "Abertura do Messenger da Intercom" at bounding box center [23, 318] width 19 height 19
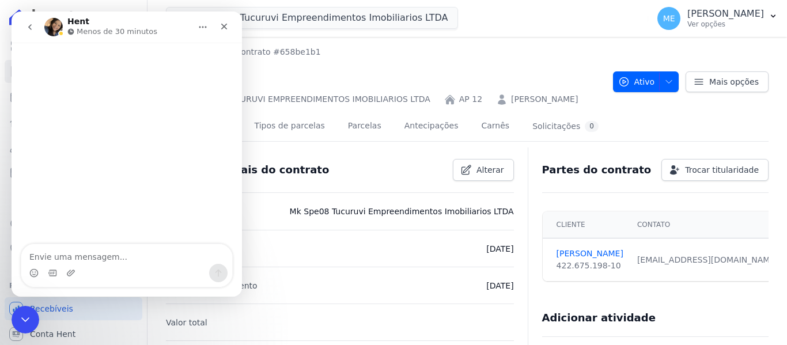
click at [31, 28] on icon "go back" at bounding box center [29, 26] width 9 height 9
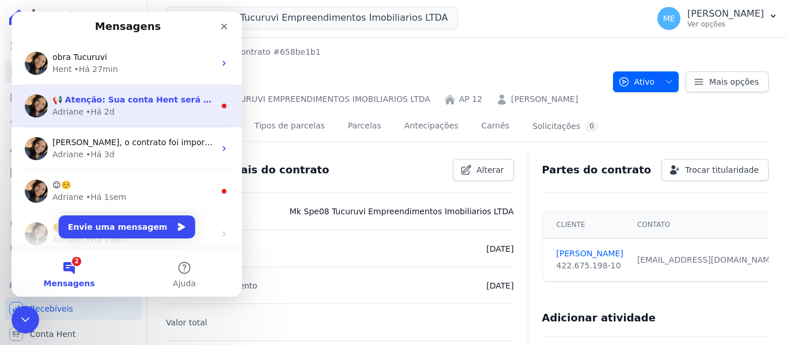
click at [86, 108] on div "• Há 2d" at bounding box center [100, 112] width 29 height 12
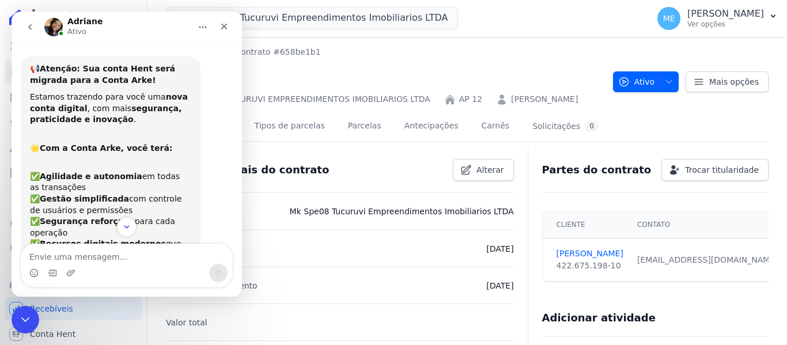
click at [29, 23] on icon "go back" at bounding box center [29, 26] width 9 height 9
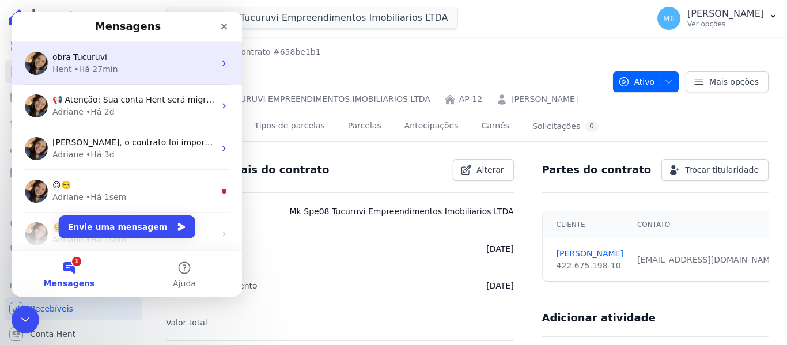
click at [147, 67] on div "Hent • Há 27min" at bounding box center [133, 69] width 162 height 12
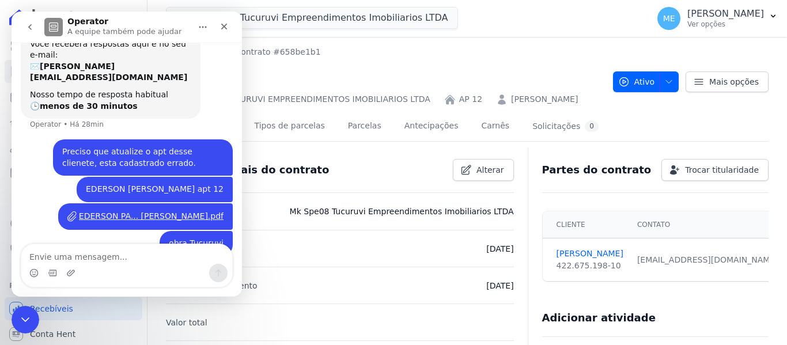
scroll to position [73, 0]
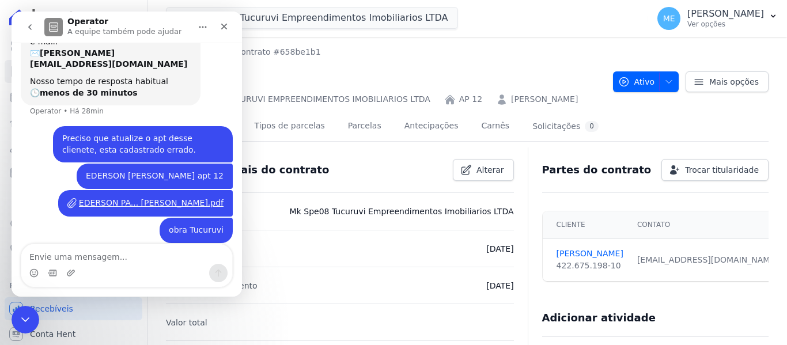
click at [123, 253] on textarea "Envie uma mensagem..." at bounding box center [126, 254] width 211 height 20
click at [98, 261] on textarea "Envie uma mensagem..." at bounding box center [126, 254] width 211 height 20
type textarea "E no apt 13 esta [PERSON_NAME]"
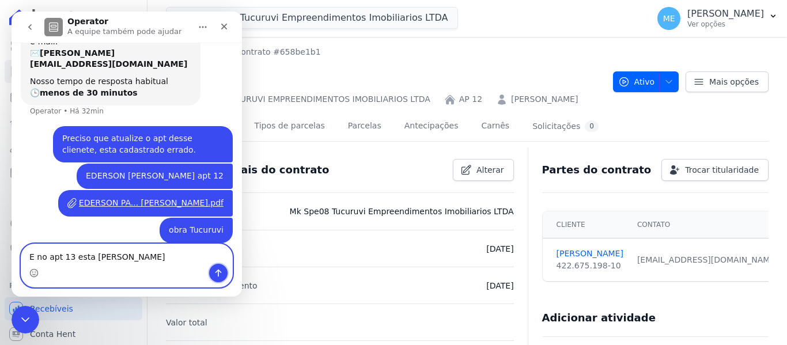
click at [219, 272] on icon "Enviar uma mensagem" at bounding box center [218, 272] width 9 height 9
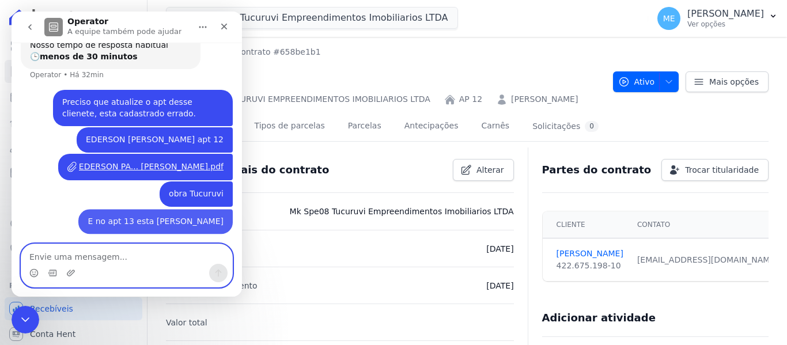
scroll to position [110, 0]
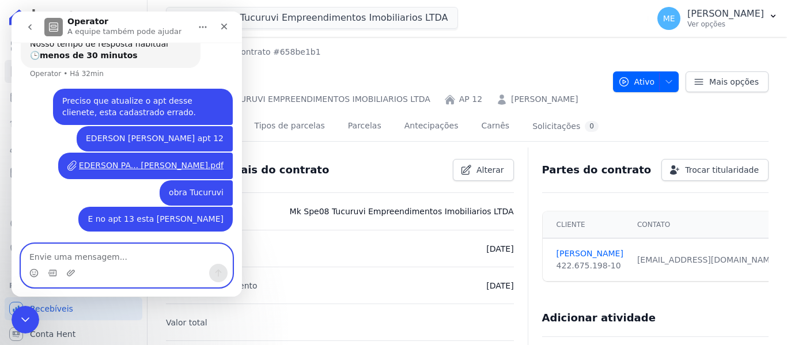
click at [174, 257] on textarea "Envie uma mensagem..." at bounding box center [126, 254] width 211 height 20
click at [67, 274] on icon "Upload do anexo" at bounding box center [70, 272] width 9 height 9
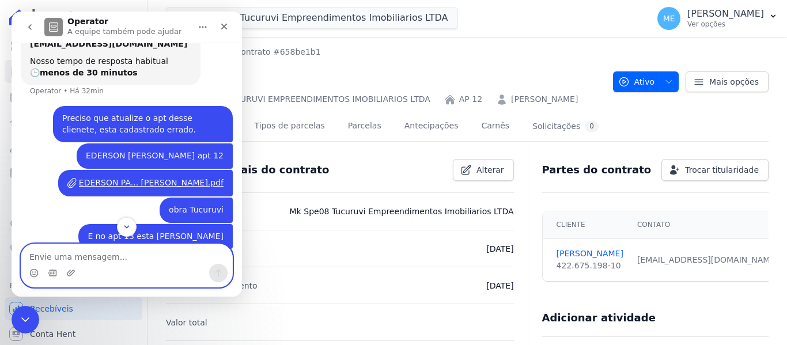
scroll to position [138, 0]
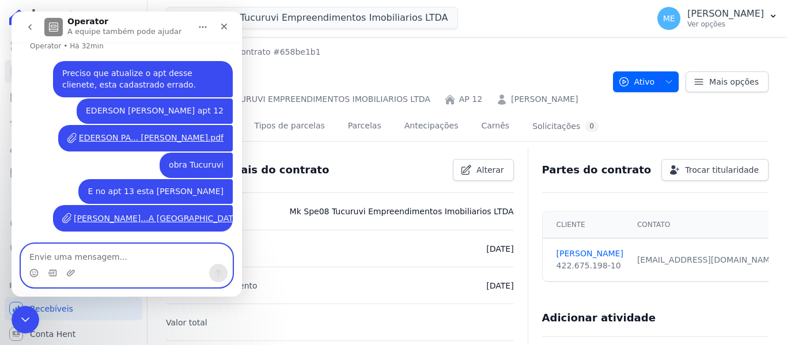
click at [141, 252] on textarea "Envie uma mensagem..." at bounding box center [126, 254] width 211 height 20
paste textarea "[PERSON_NAME]"
click at [164, 257] on textarea "e [PERSON_NAME] 12S" at bounding box center [126, 254] width 211 height 20
click at [198, 258] on textarea "e [PERSON_NAME] APT 12S" at bounding box center [126, 254] width 211 height 20
type textarea "e [PERSON_NAME] APT 12S."
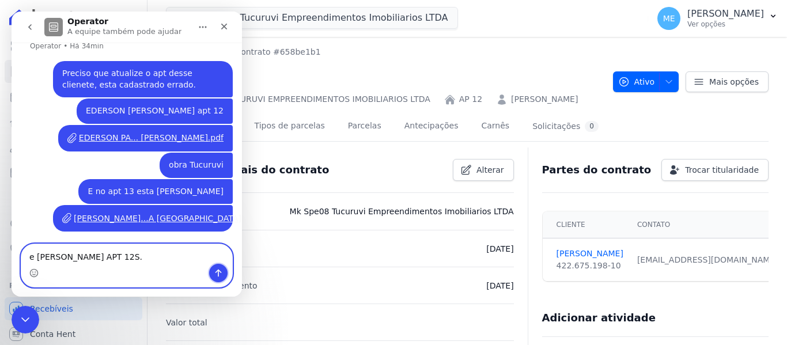
click at [218, 268] on button "Enviar uma mensagem" at bounding box center [218, 273] width 18 height 18
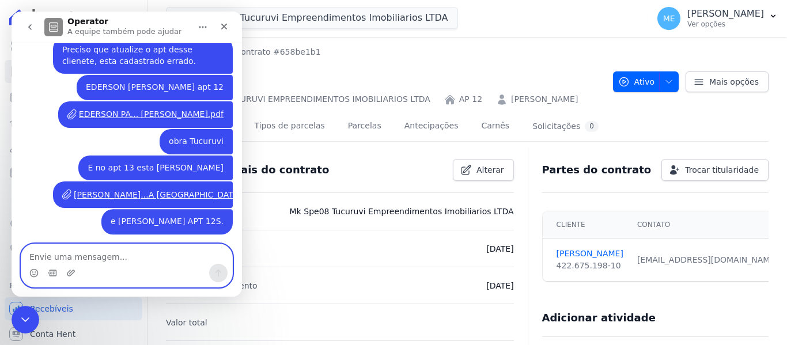
scroll to position [175, 0]
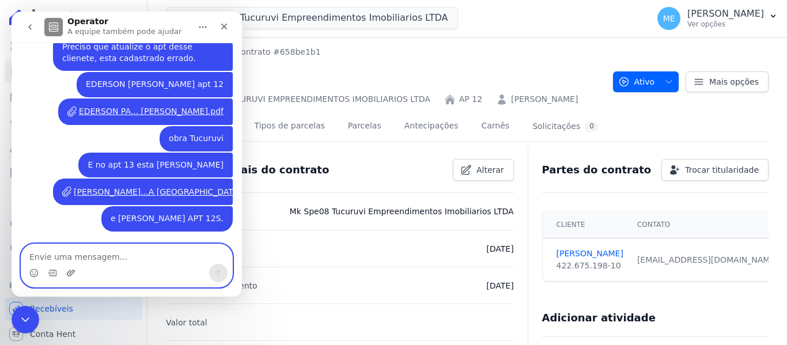
click at [75, 271] on icon "Upload do anexo" at bounding box center [70, 272] width 9 height 9
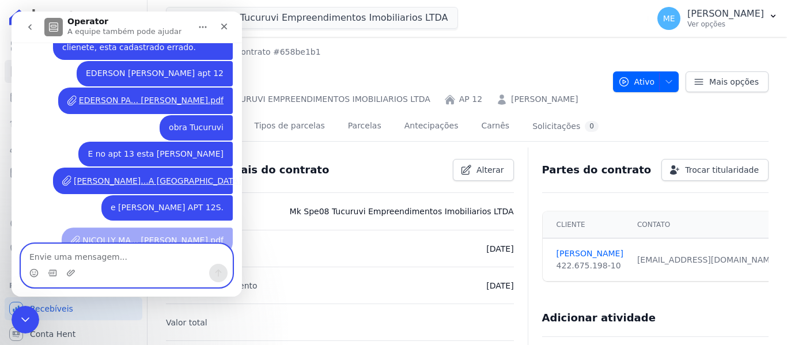
scroll to position [203, 0]
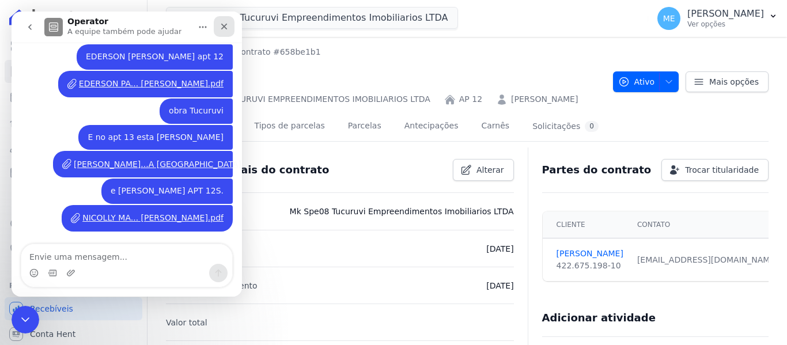
click at [225, 24] on icon "Fechar" at bounding box center [223, 26] width 9 height 9
